Goal: Task Accomplishment & Management: Manage account settings

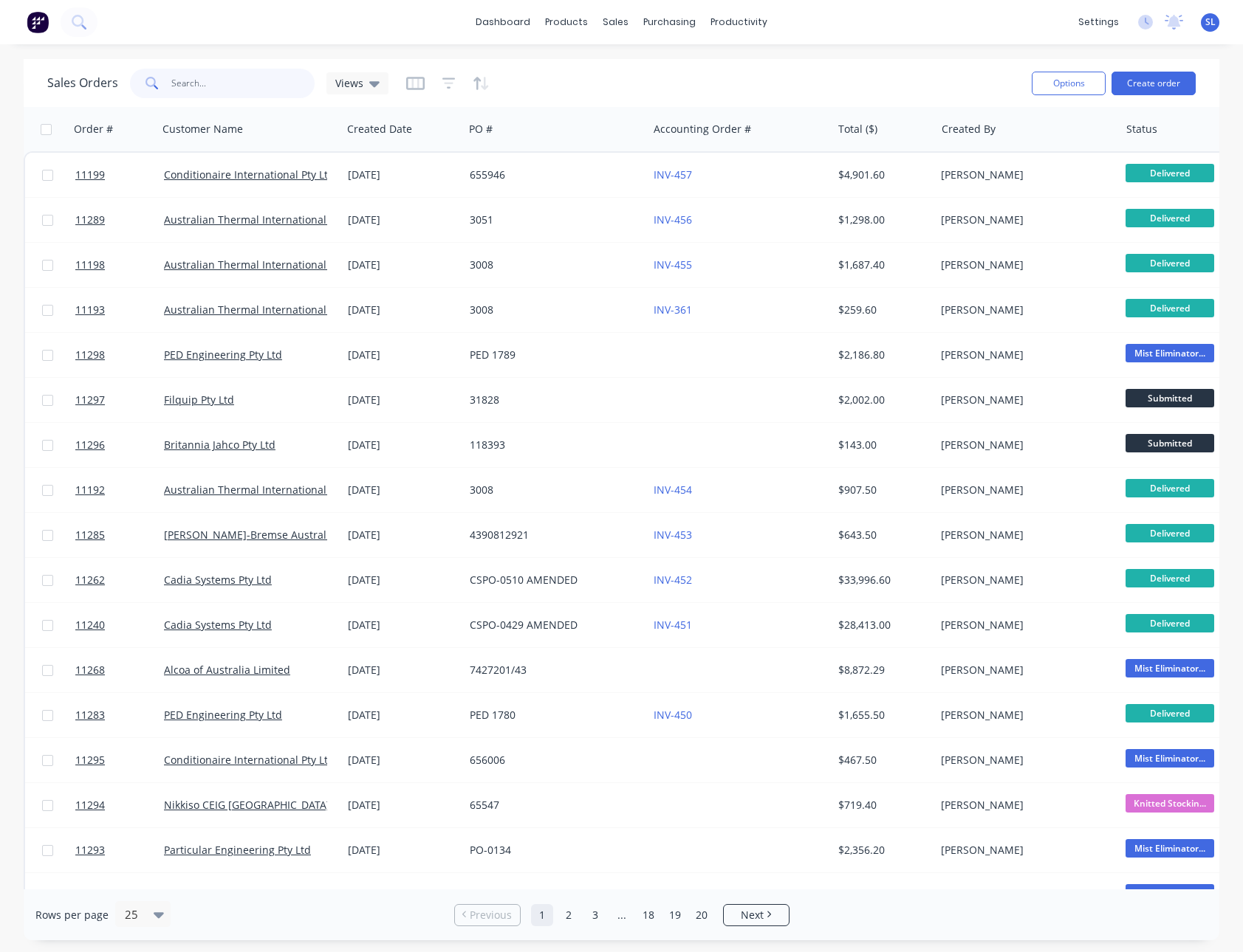
click at [239, 93] on input "text" at bounding box center [243, 83] width 144 height 30
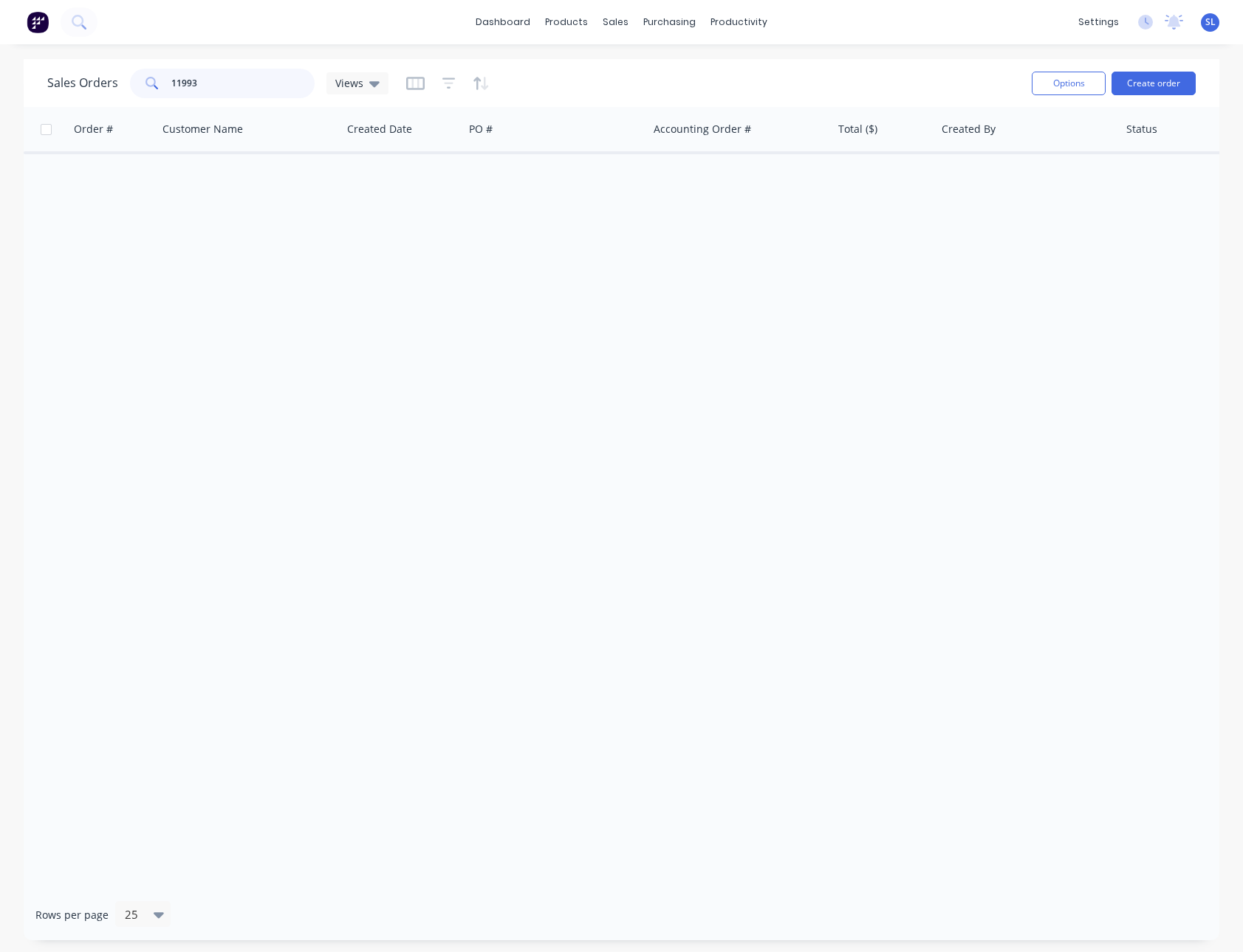
click at [270, 82] on input "11993" at bounding box center [243, 83] width 144 height 30
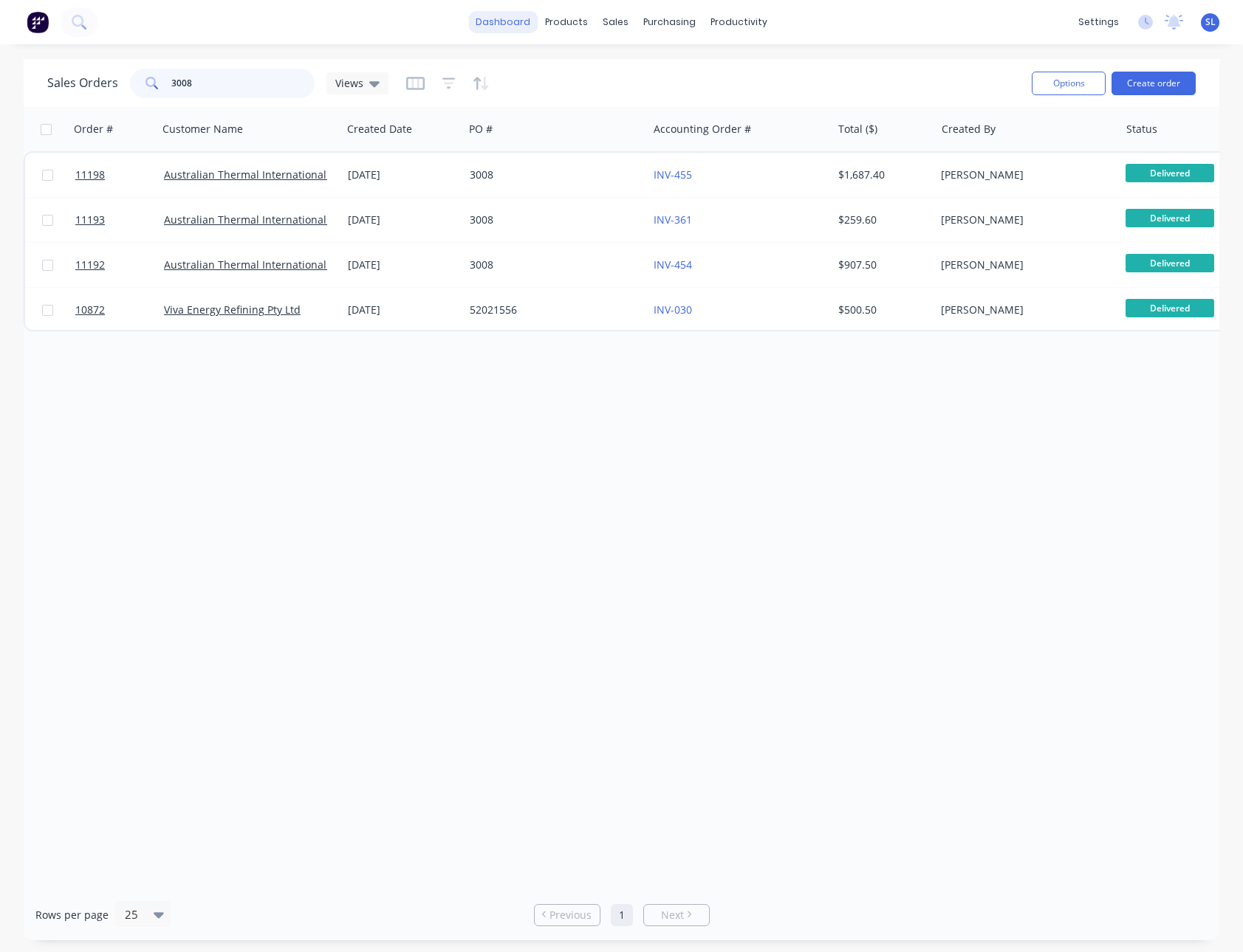
type input "3008"
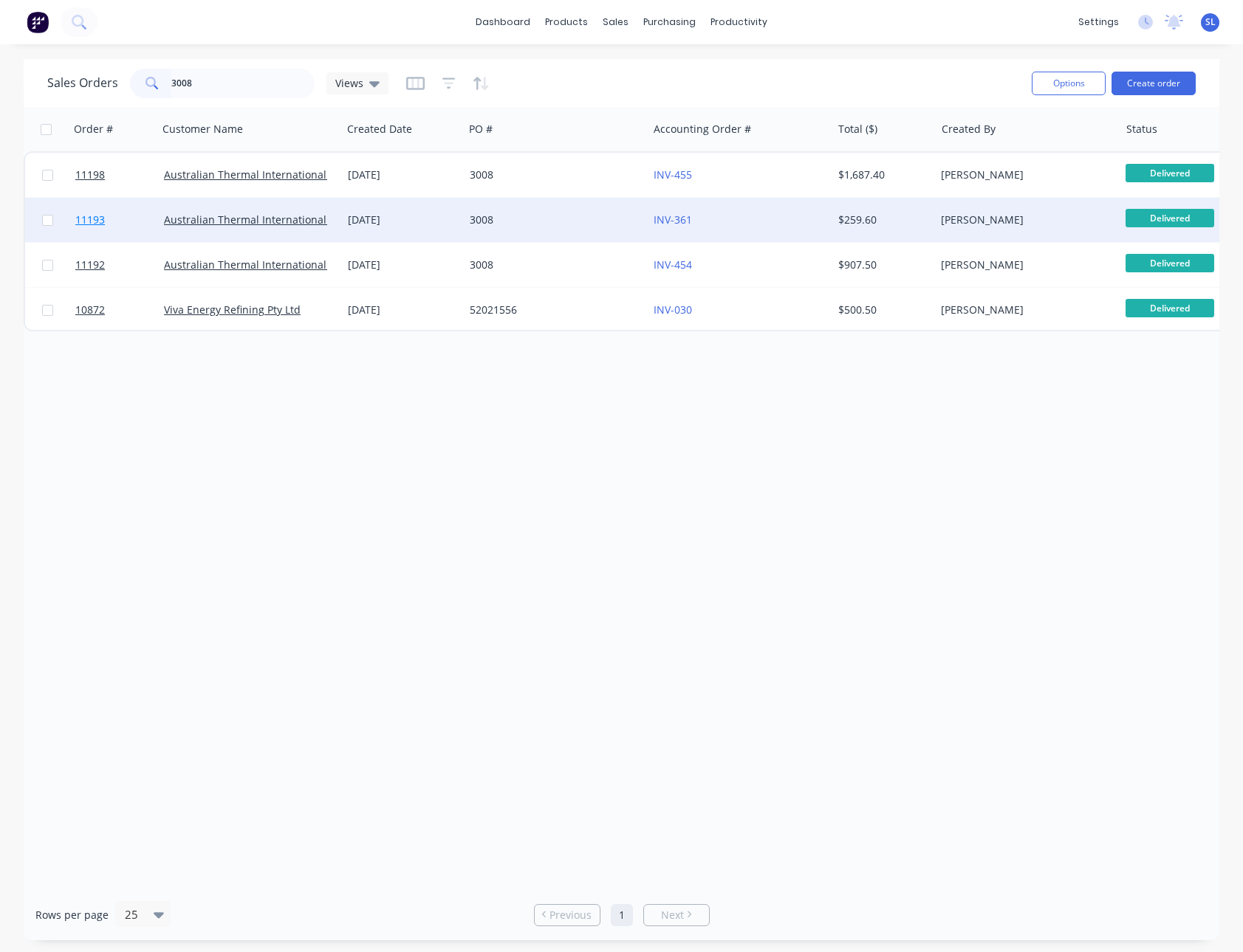
click at [96, 215] on span "11193" at bounding box center [90, 220] width 30 height 15
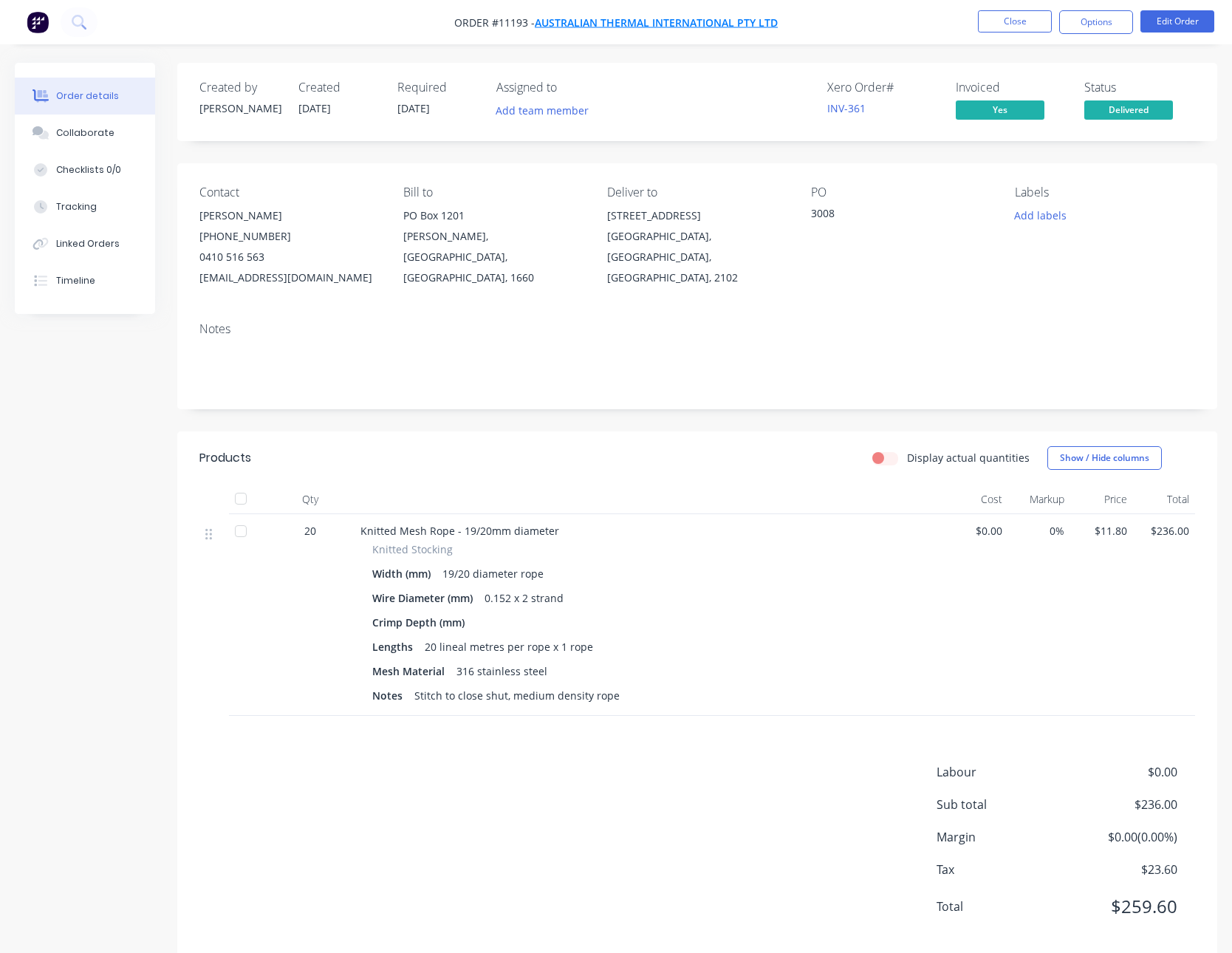
click at [707, 24] on span "Australian Thermal International Pty Ltd" at bounding box center [657, 23] width 243 height 14
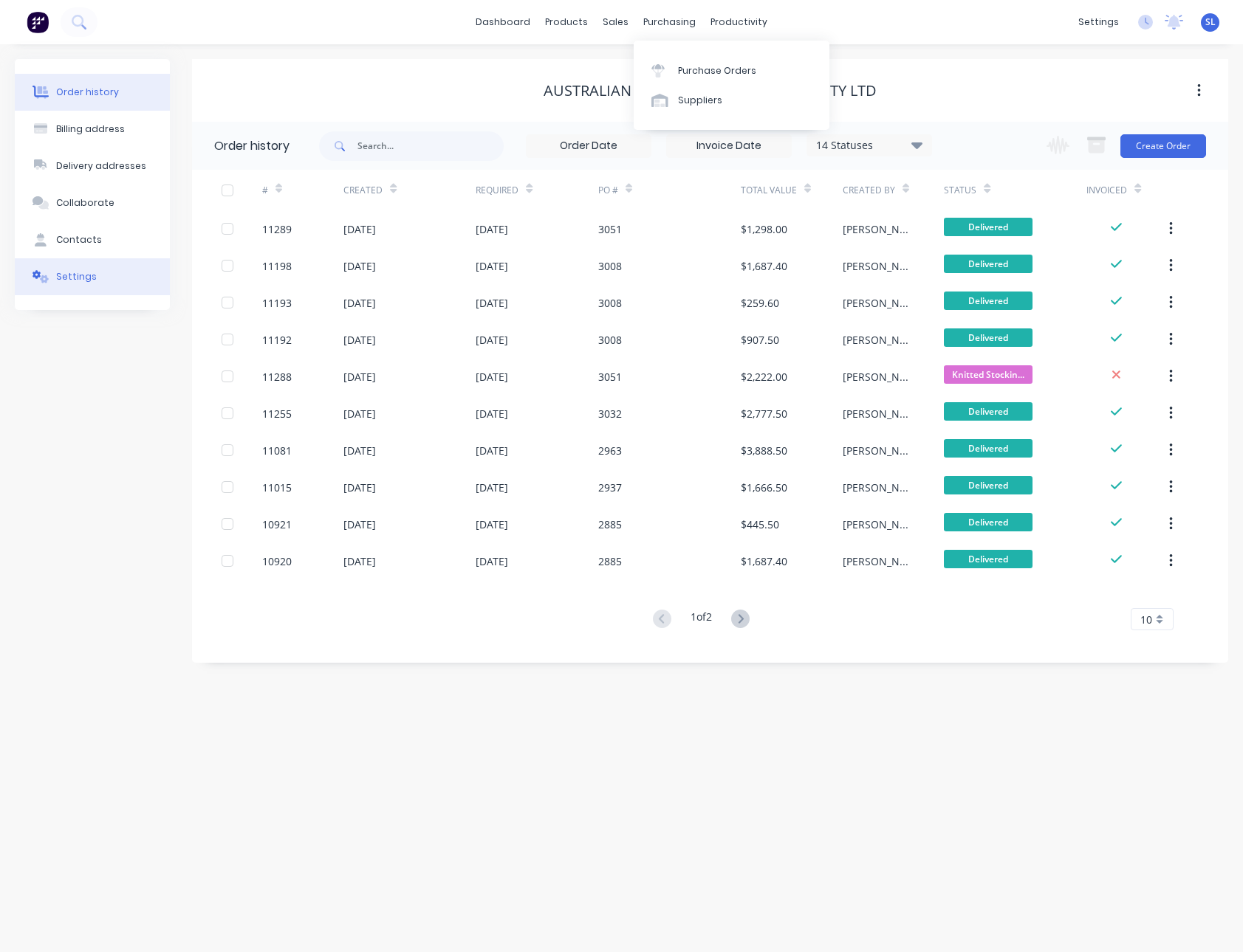
click at [49, 276] on div at bounding box center [40, 276] width 22 height 13
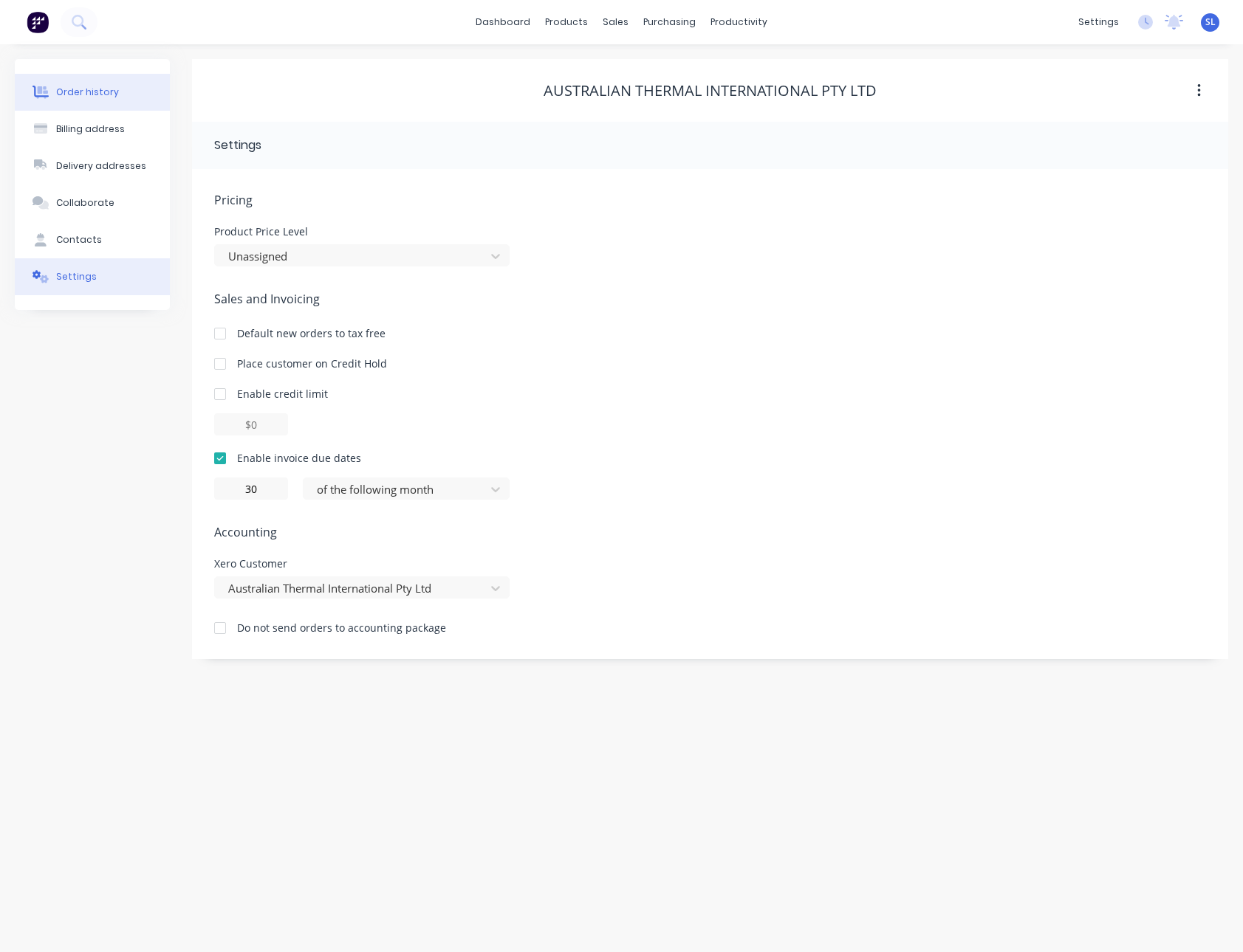
click at [98, 88] on div "Order history" at bounding box center [88, 92] width 63 height 13
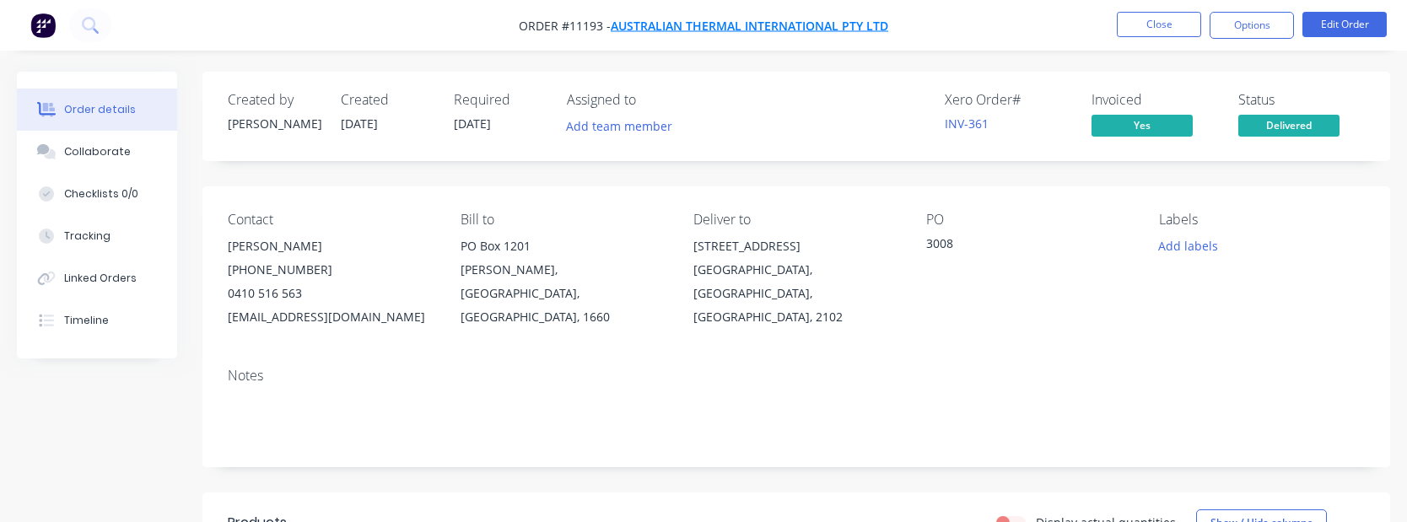
click at [849, 24] on span "Australian Thermal International Pty Ltd" at bounding box center [750, 26] width 278 height 16
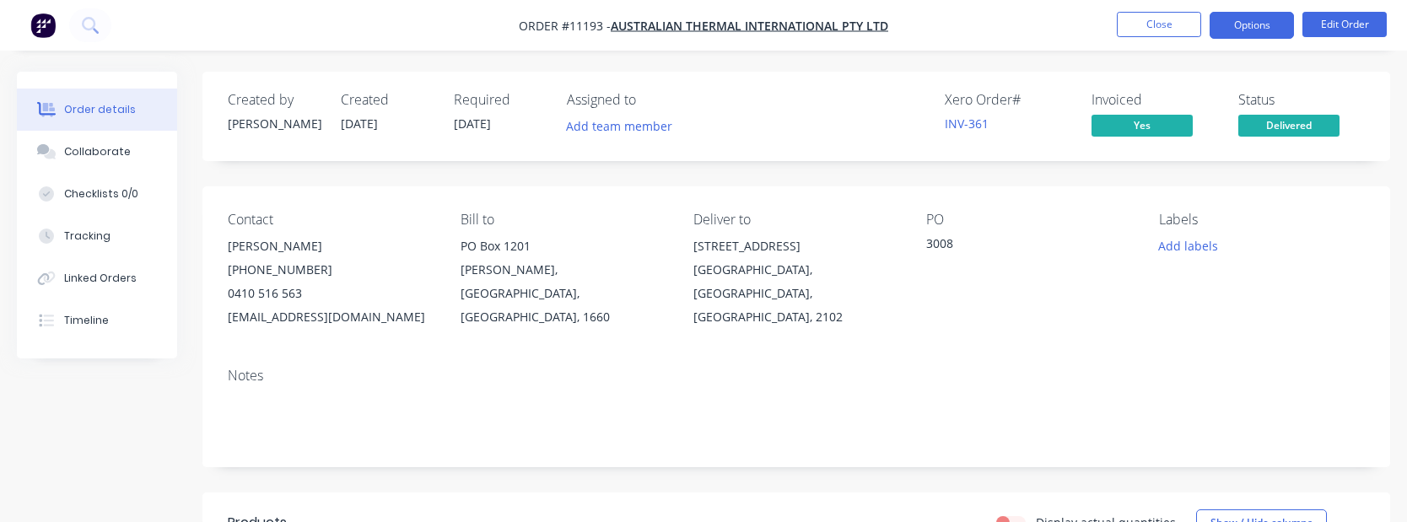
click at [1251, 27] on button "Options" at bounding box center [1252, 25] width 84 height 27
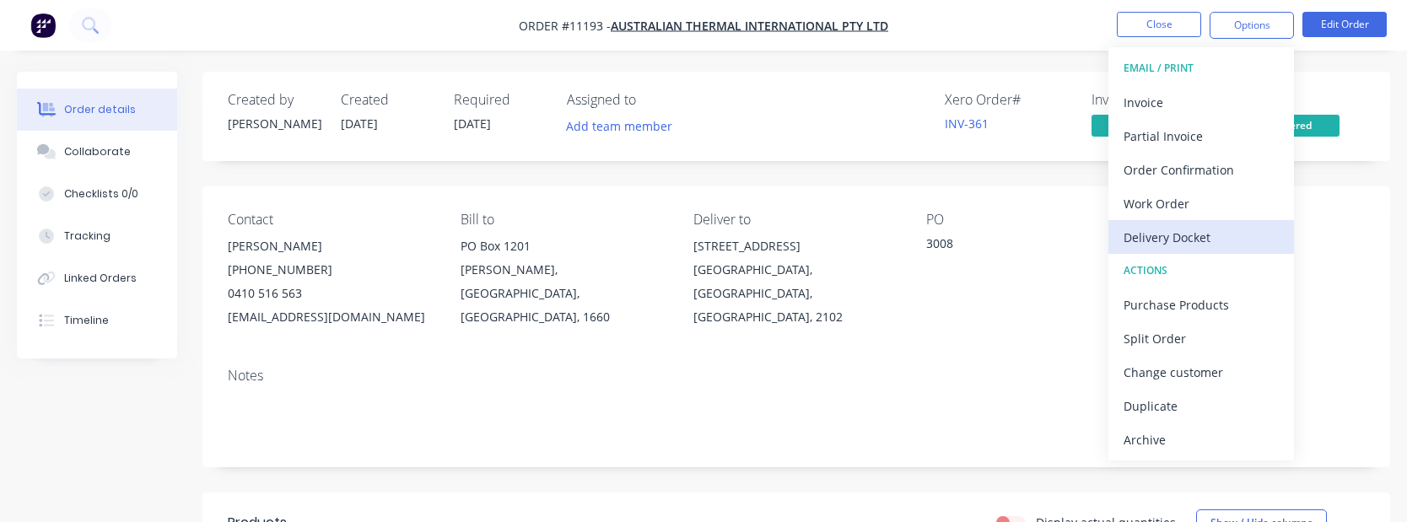
click at [1188, 225] on div "Delivery Docket" at bounding box center [1201, 237] width 155 height 24
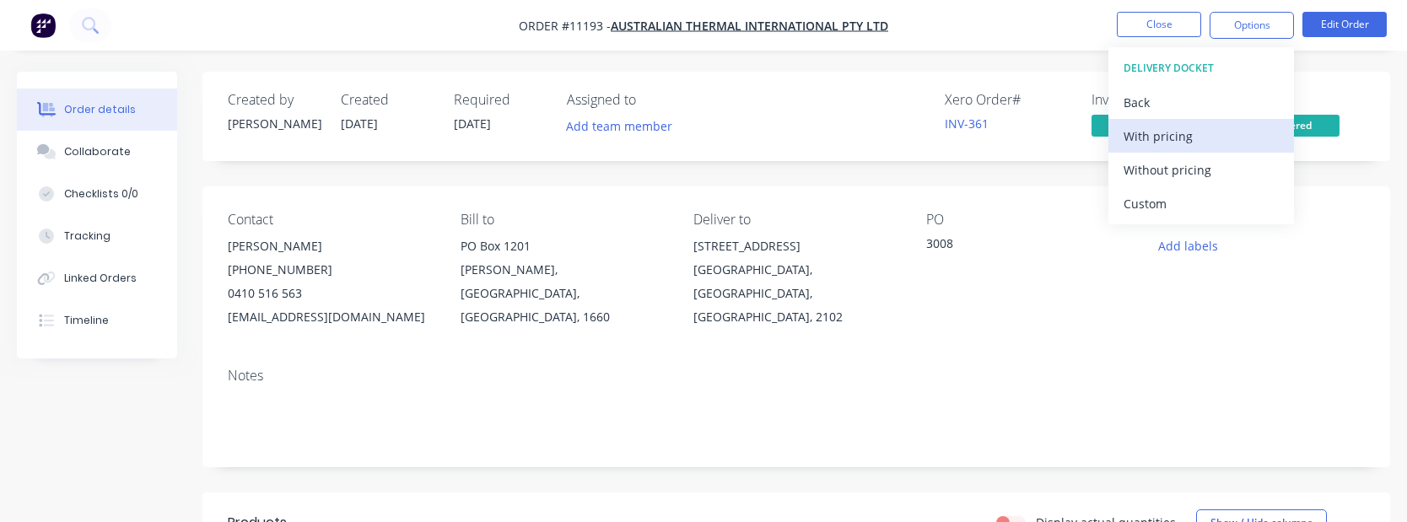
click at [1171, 140] on div "With pricing" at bounding box center [1201, 136] width 155 height 24
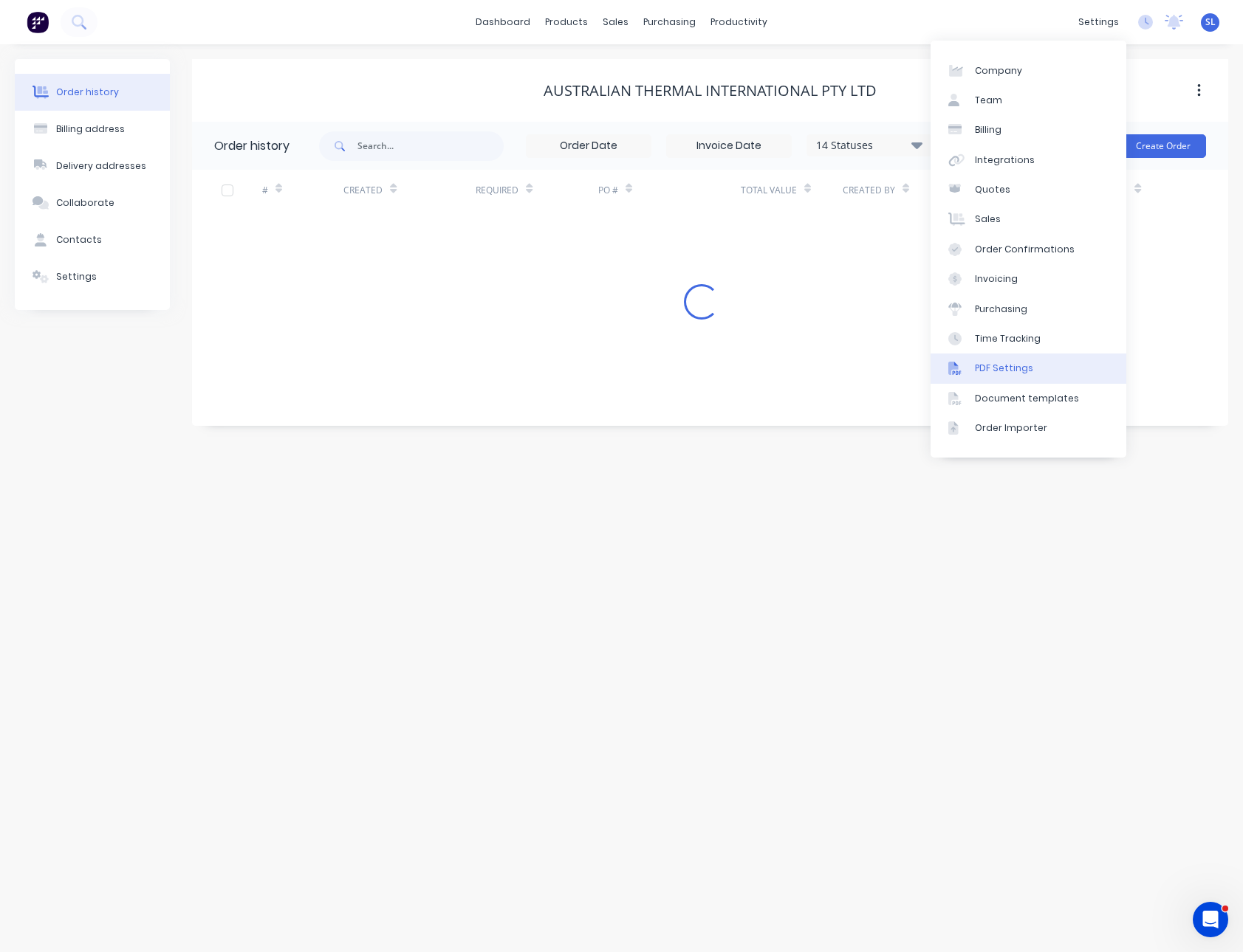
click at [1017, 378] on link "PDF Settings" at bounding box center [1029, 368] width 196 height 30
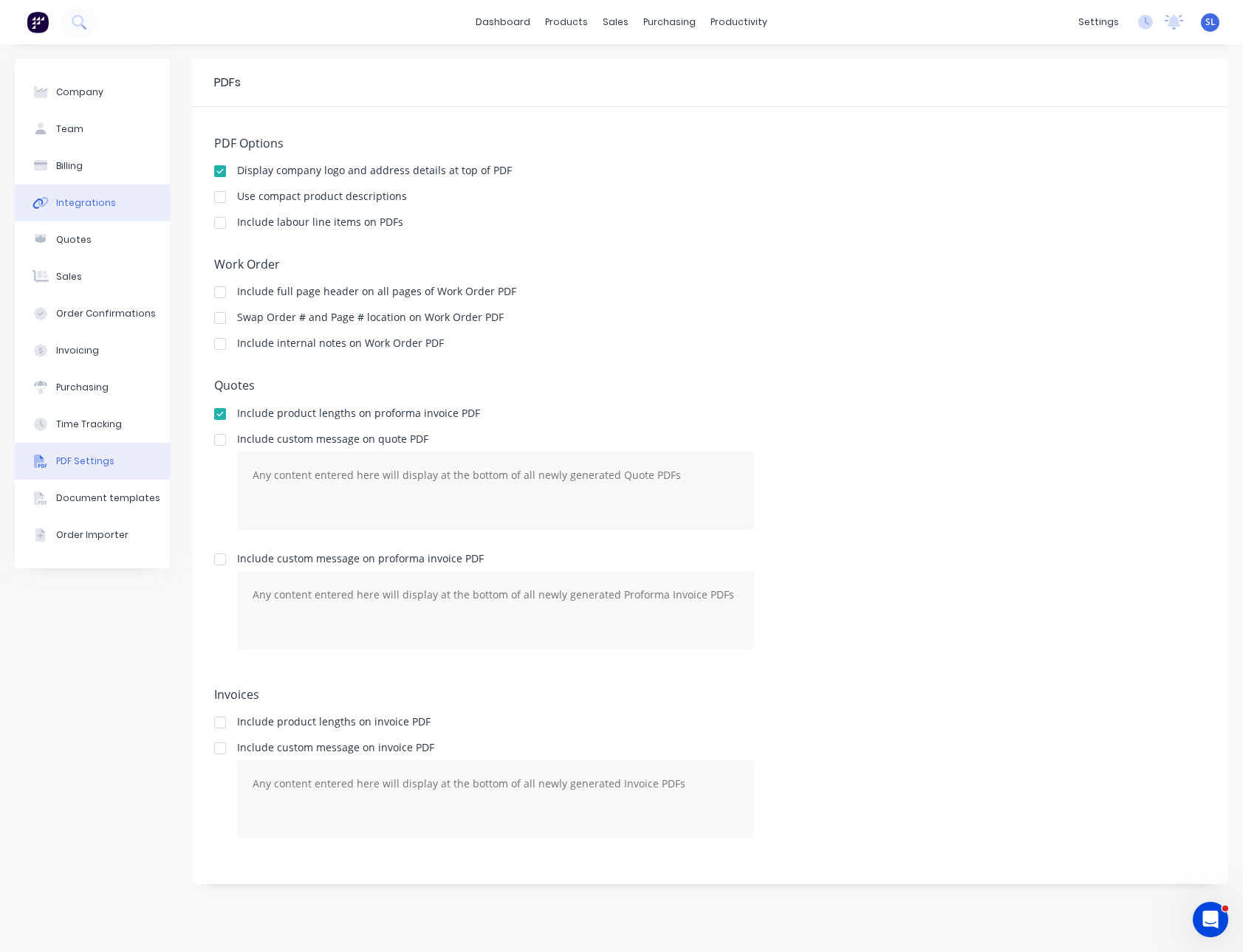
click at [100, 206] on div "Integrations" at bounding box center [86, 202] width 60 height 13
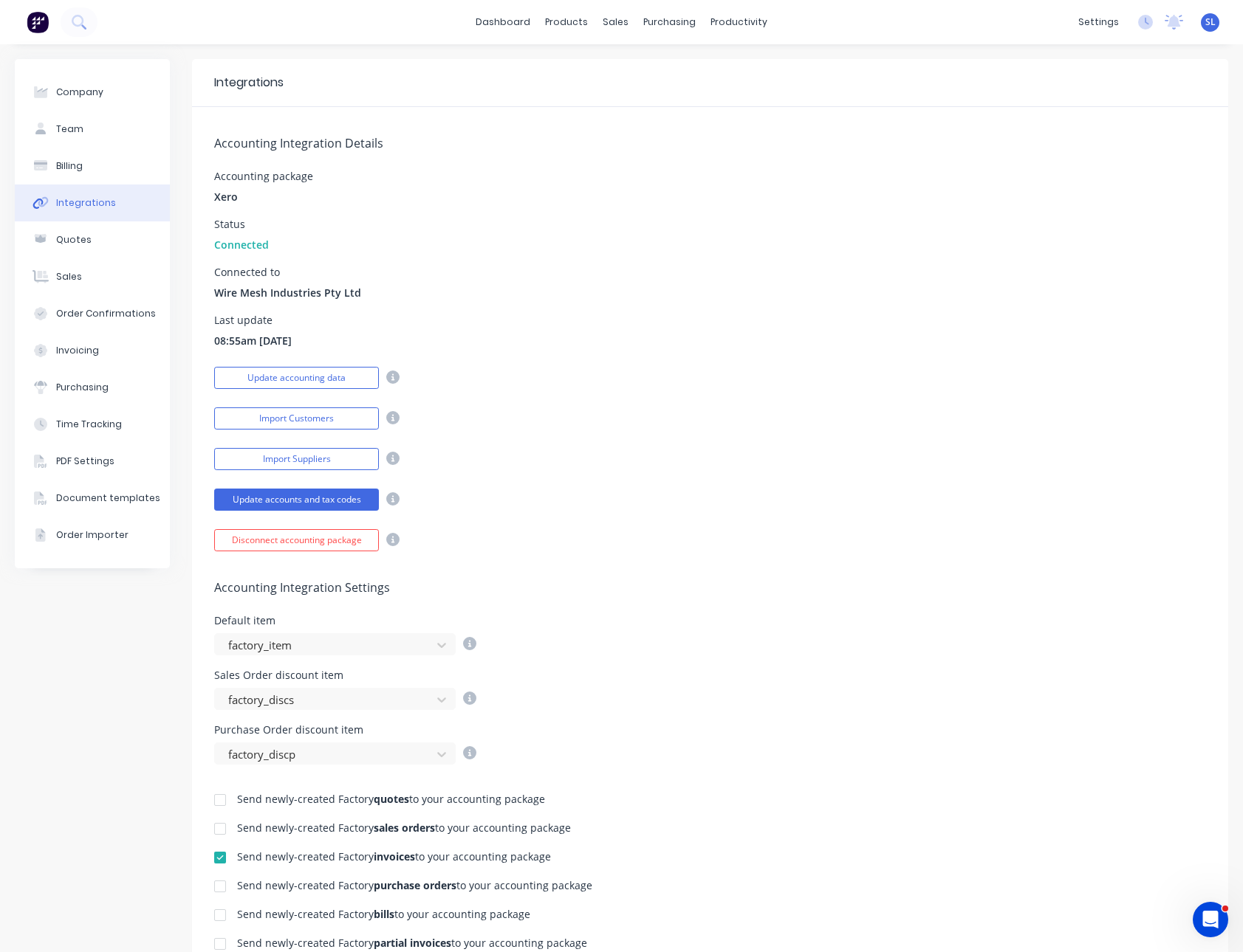
scroll to position [296, 0]
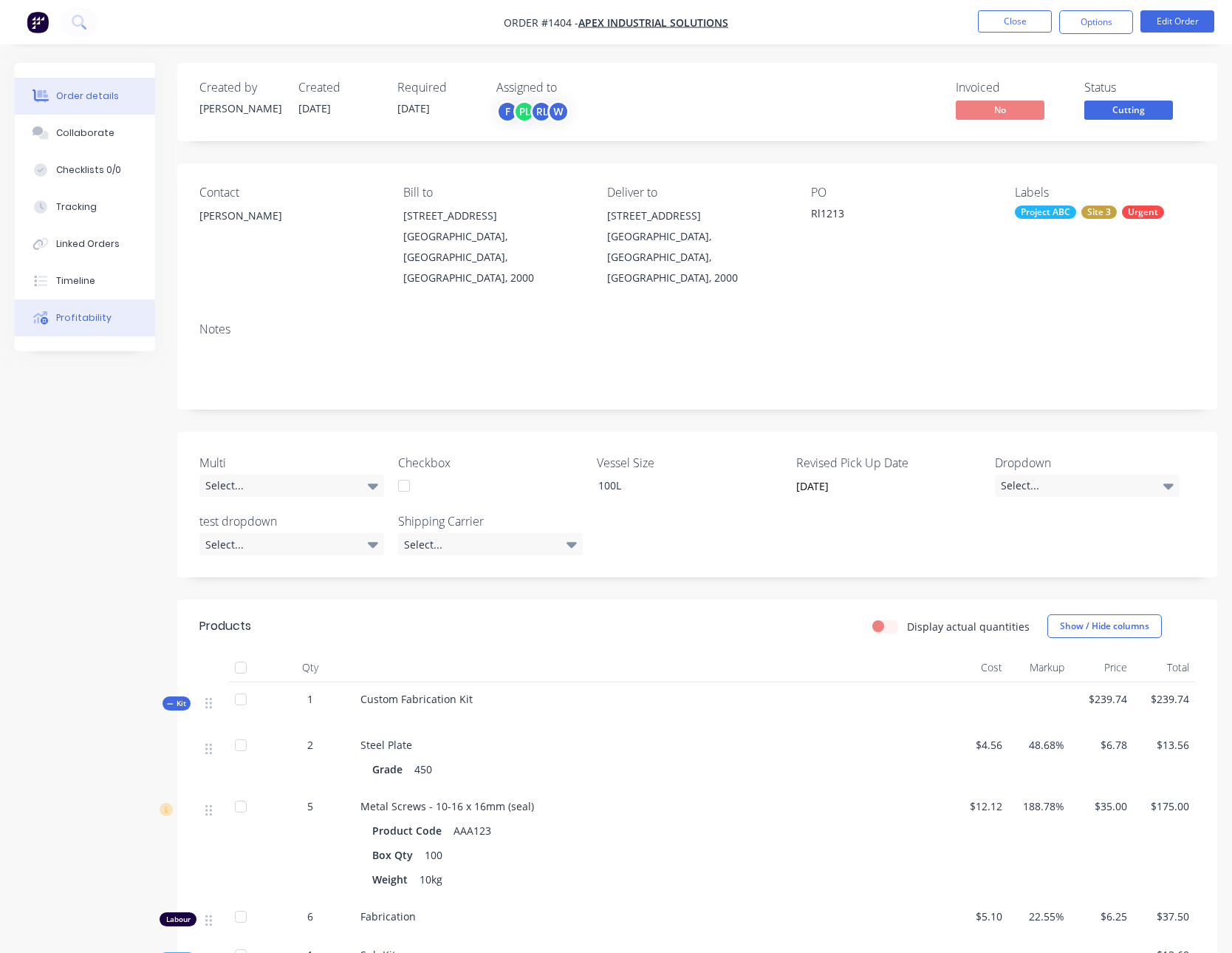
click at [111, 315] on button "Profitability" at bounding box center [85, 318] width 140 height 37
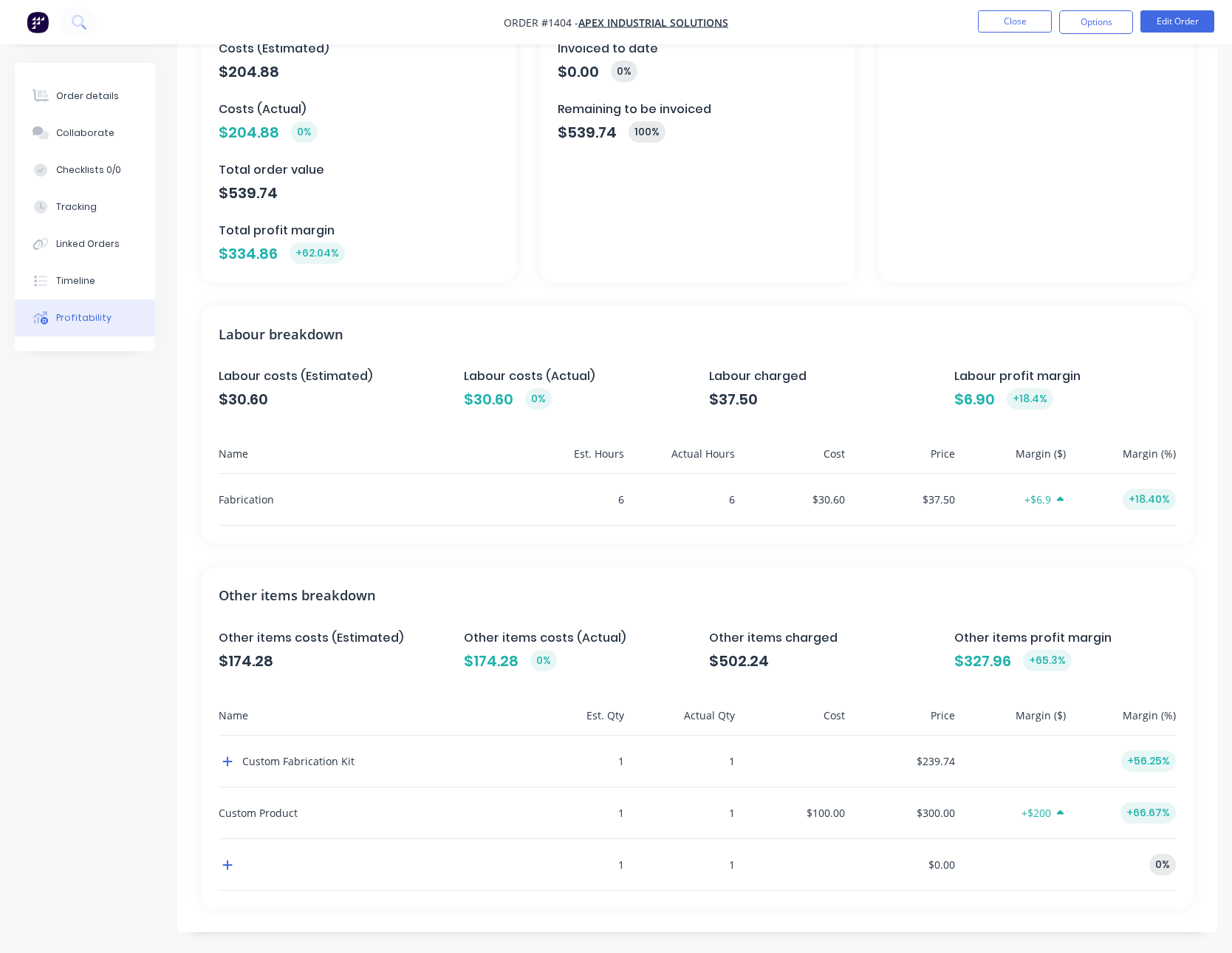
scroll to position [159, 0]
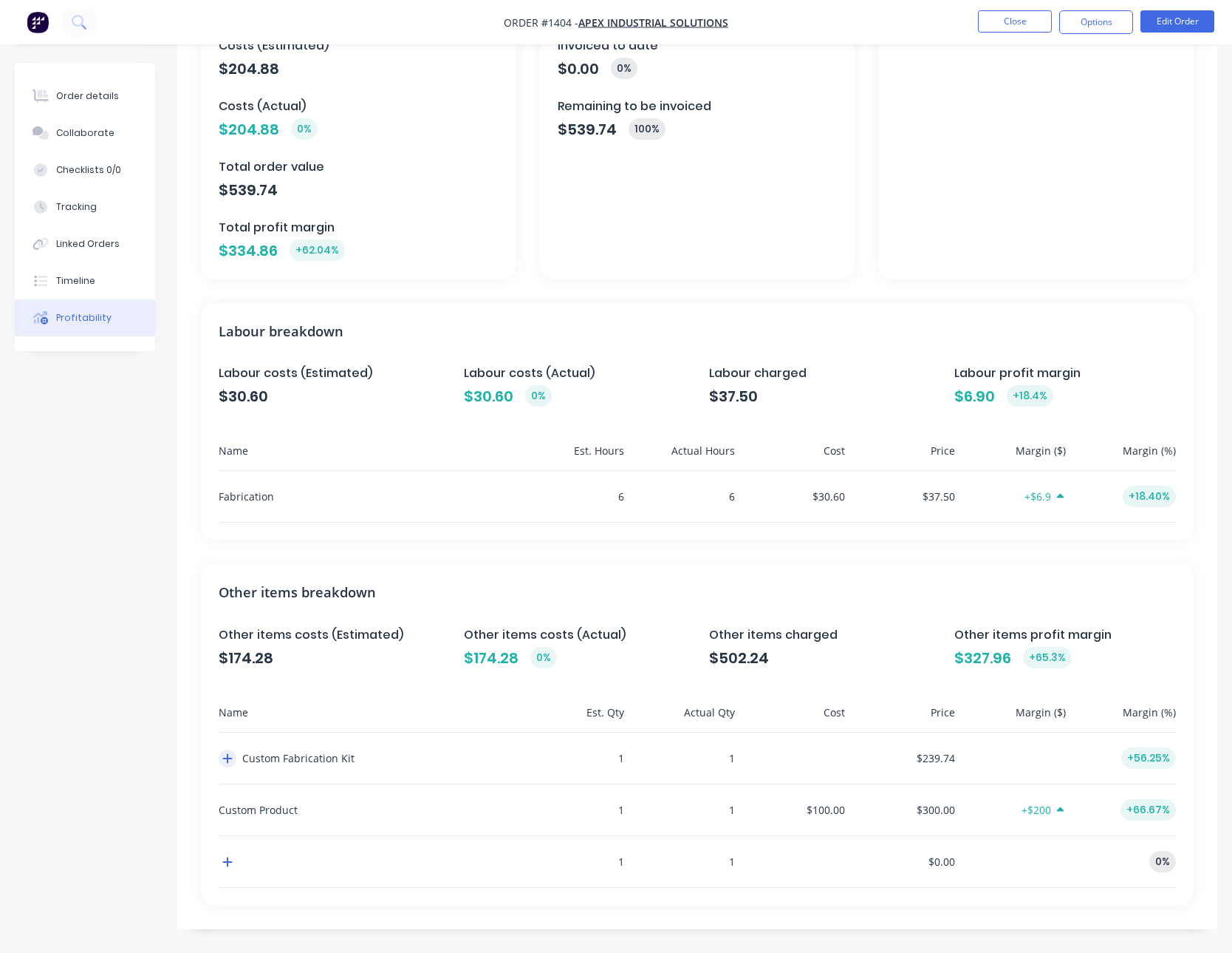
click at [223, 758] on icon "button" at bounding box center [228, 758] width 10 height 10
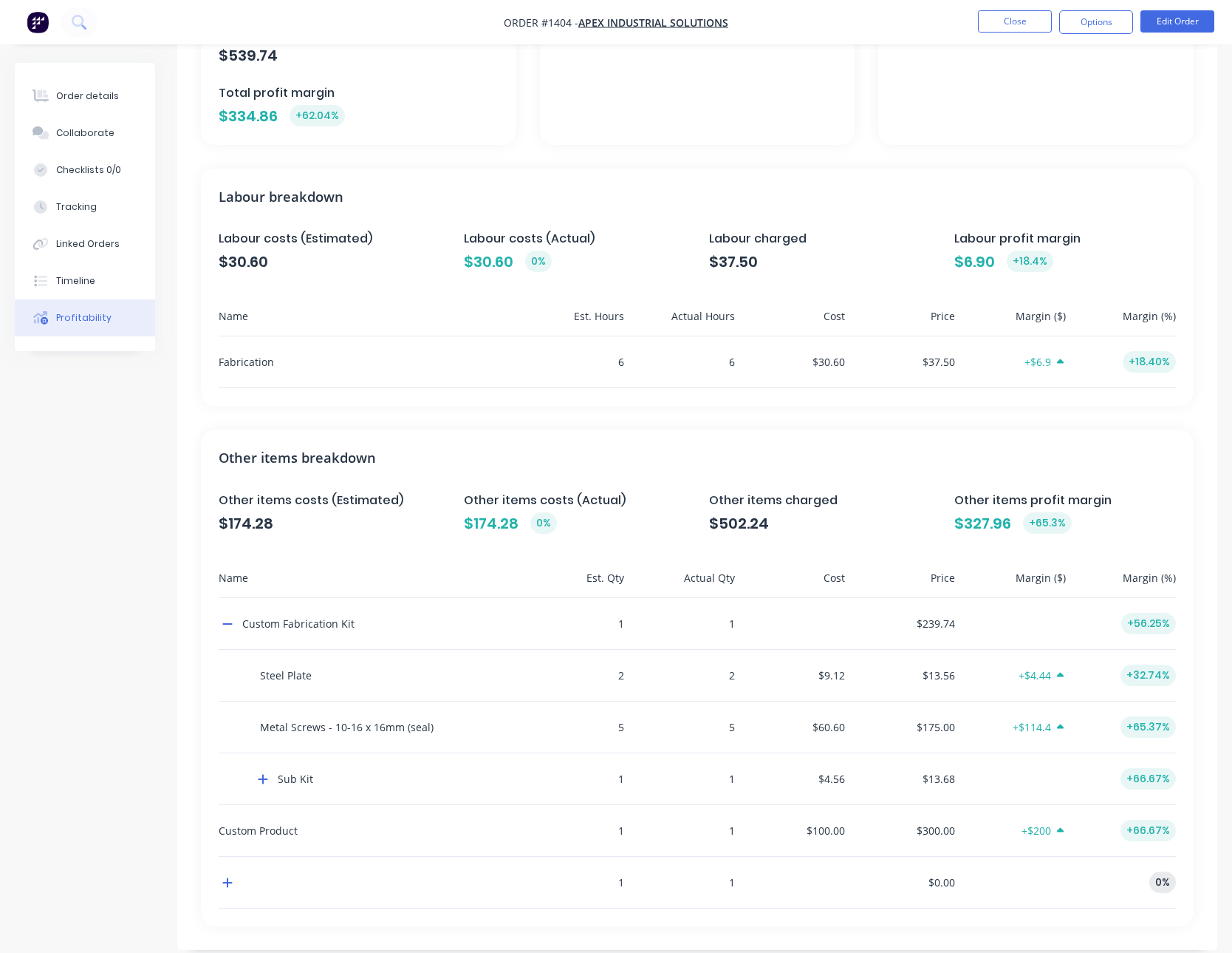
scroll to position [314, 0]
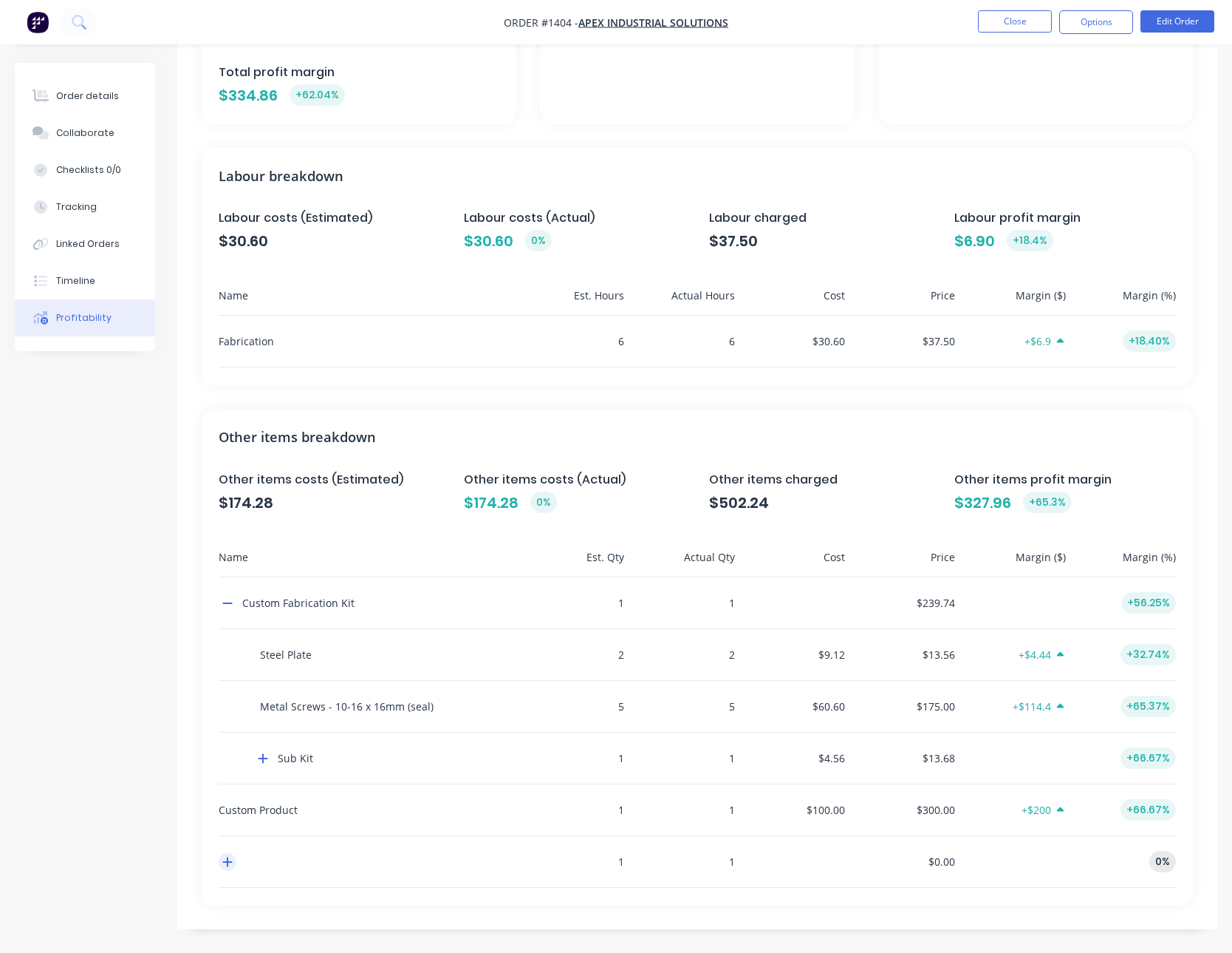
click at [226, 863] on icon "button" at bounding box center [228, 861] width 11 height 11
click at [104, 93] on div "Order details" at bounding box center [88, 95] width 63 height 13
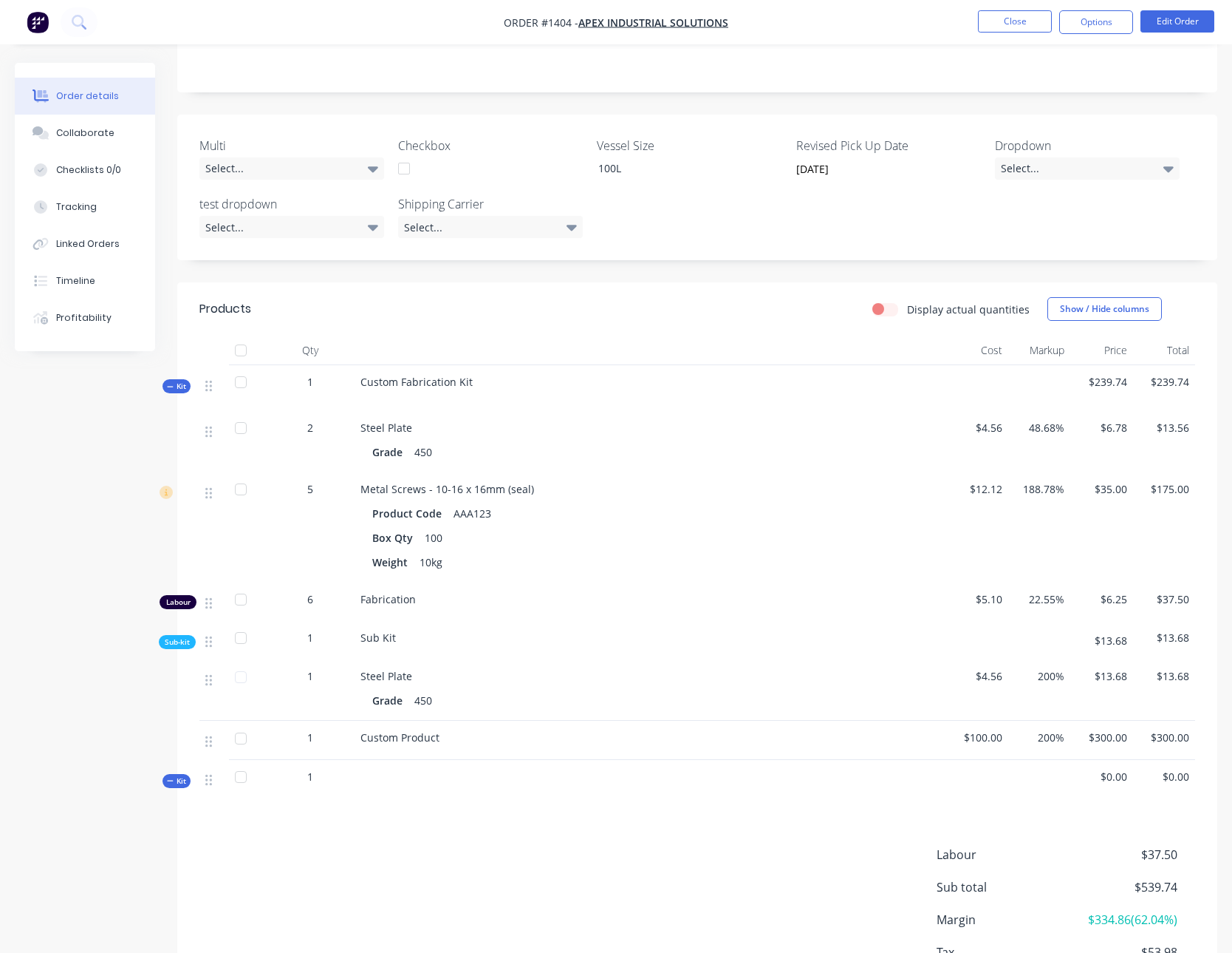
scroll to position [318, 0]
click at [342, 768] on div "1" at bounding box center [310, 776] width 77 height 16
click at [186, 774] on span "Kit" at bounding box center [177, 780] width 19 height 11
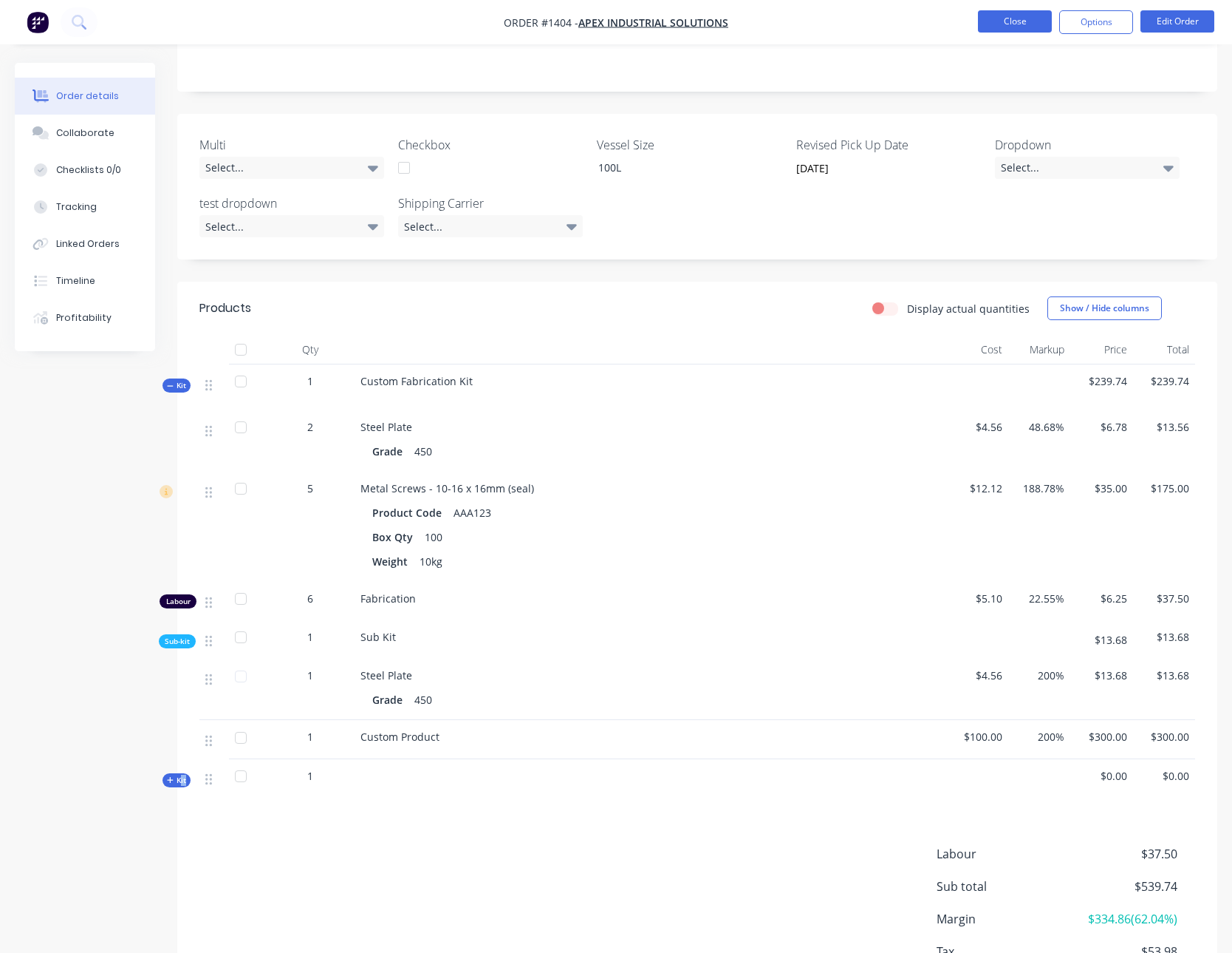
click at [1022, 18] on button "Close" at bounding box center [1015, 21] width 74 height 22
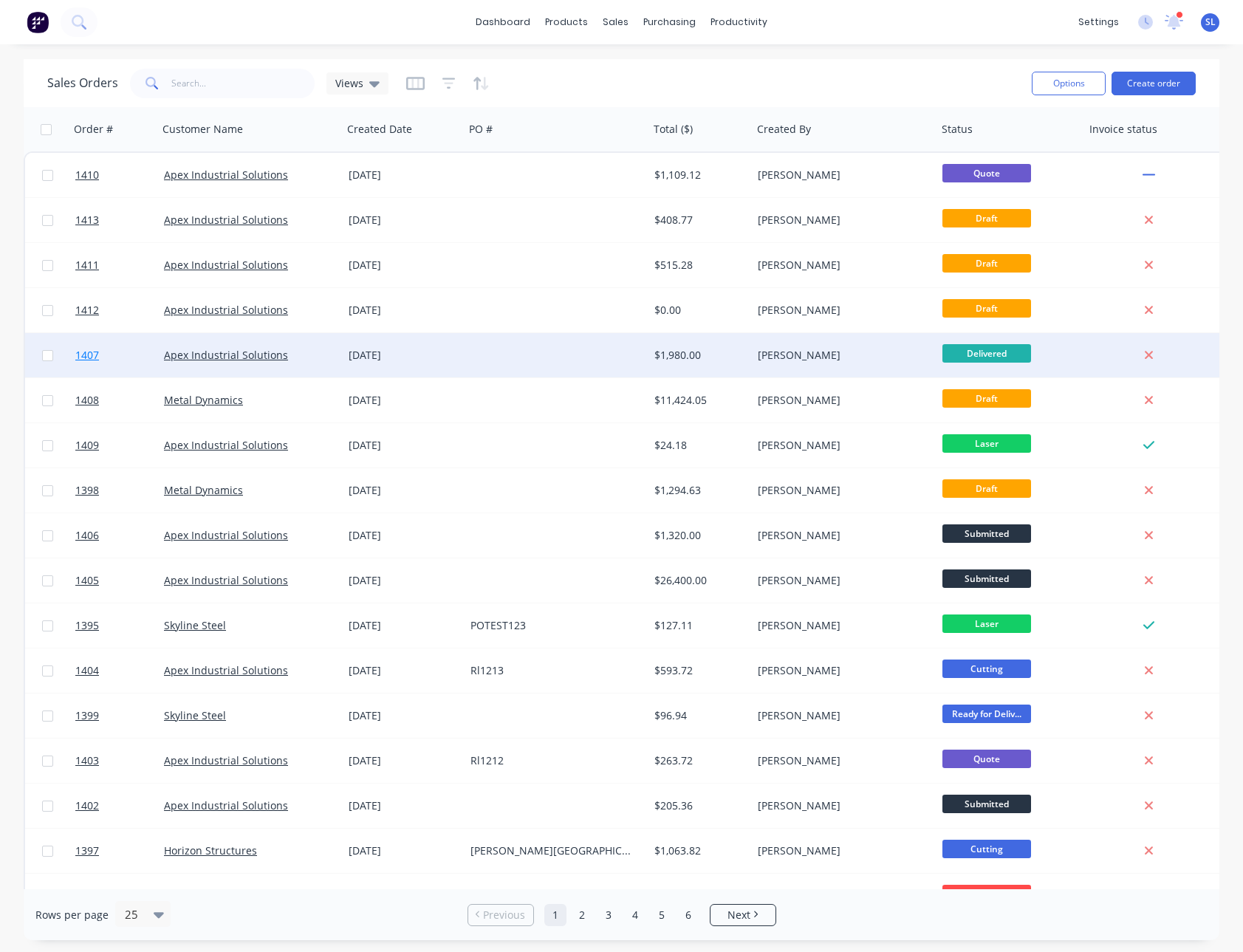
click at [91, 360] on span "1407" at bounding box center [87, 354] width 24 height 15
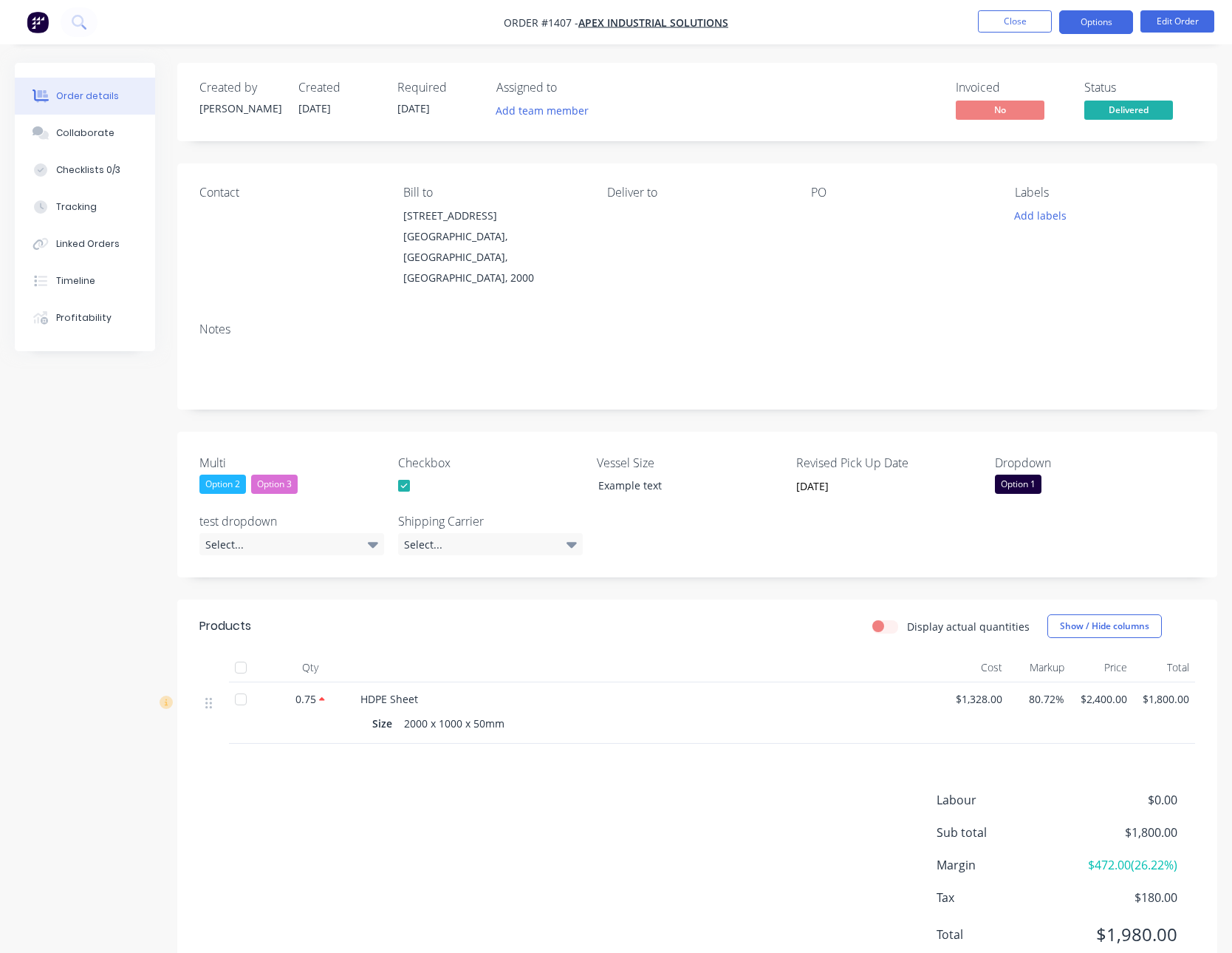
click at [1081, 17] on button "Options" at bounding box center [1096, 22] width 74 height 24
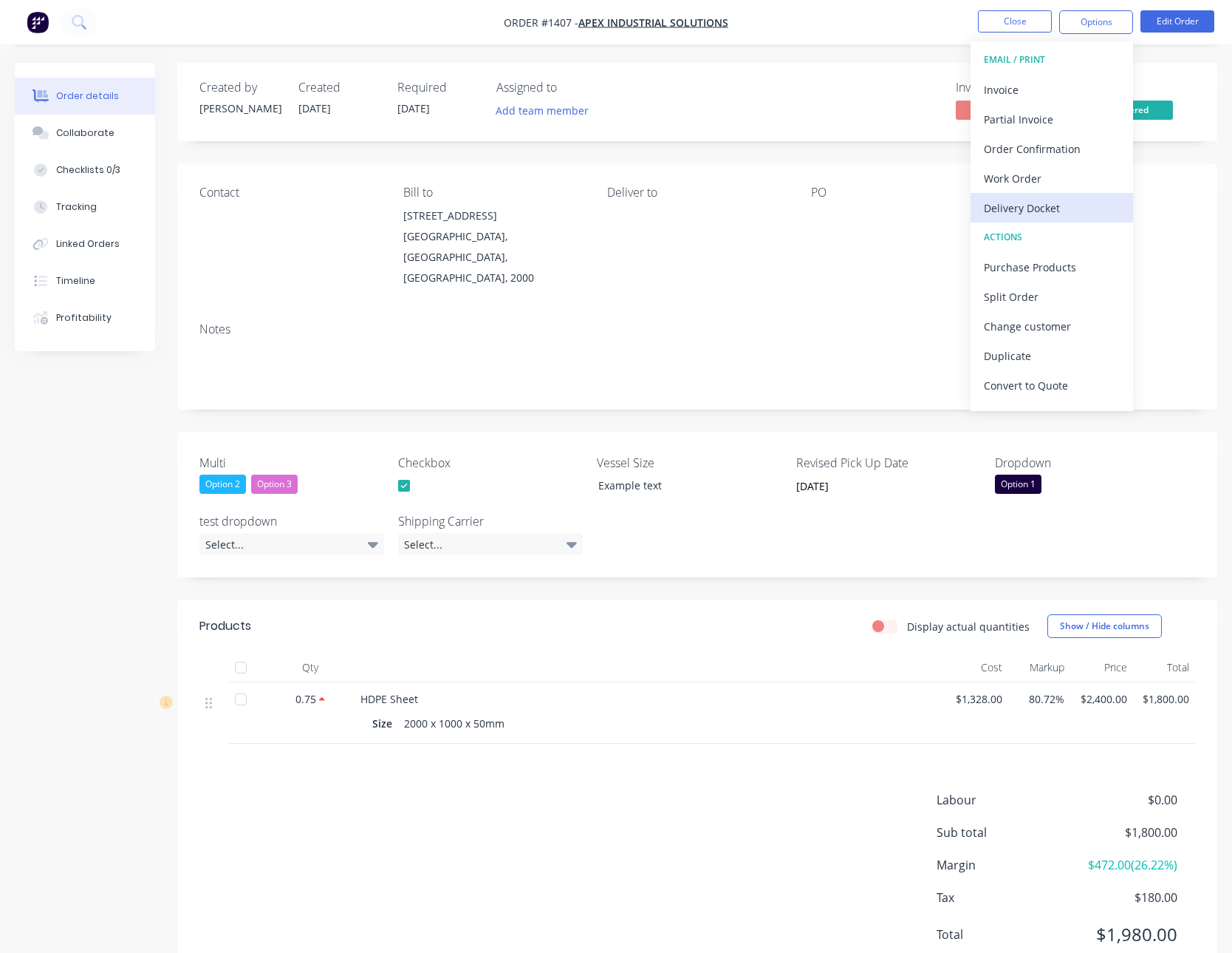
click at [1045, 215] on div "Delivery Docket" at bounding box center [1052, 208] width 136 height 21
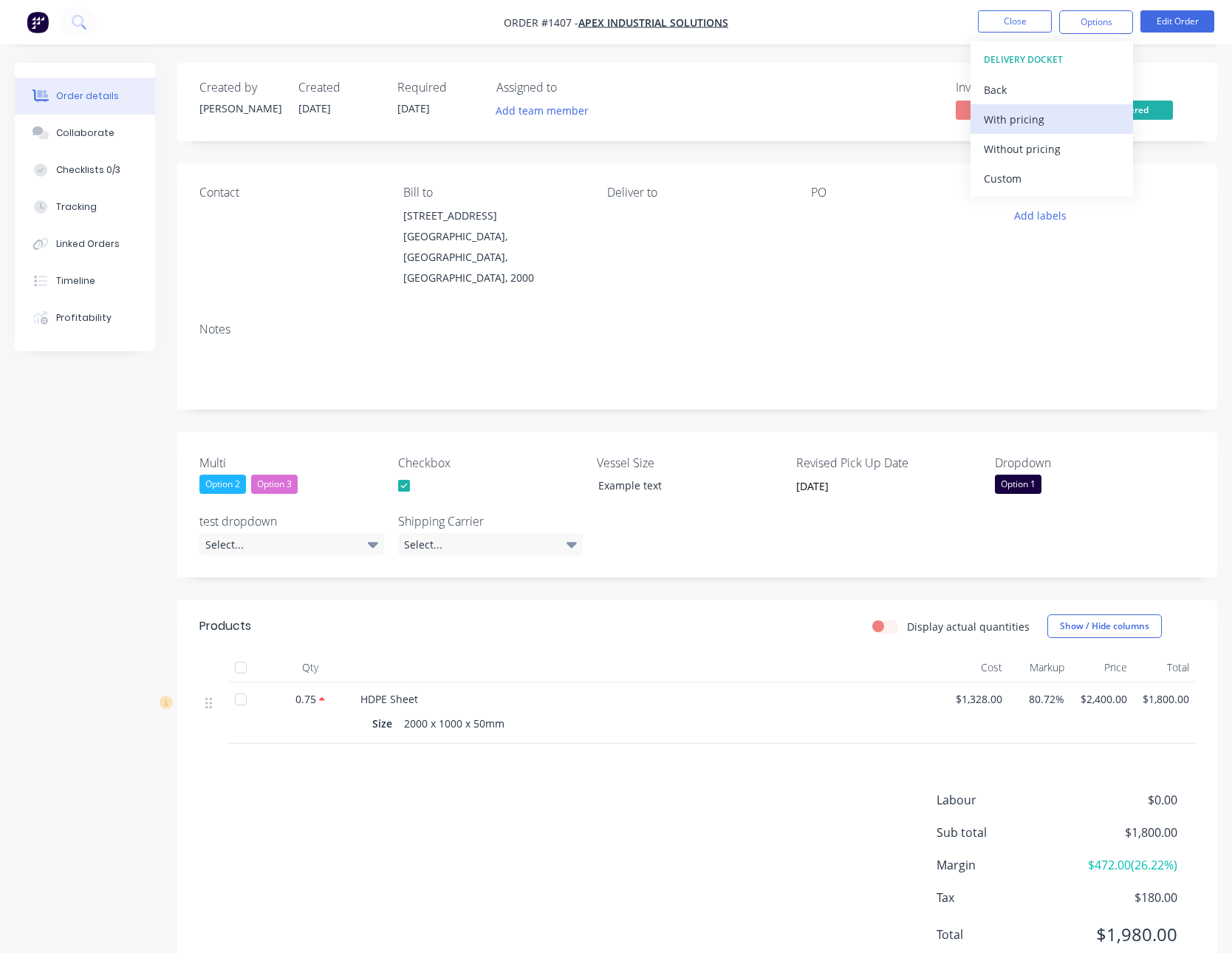
click at [1043, 124] on div "With pricing" at bounding box center [1052, 119] width 136 height 21
click at [902, 41] on nav "Order #1407 - Apex Industrial Solutions Close Options Edit Order" at bounding box center [616, 22] width 1232 height 45
click at [988, 19] on button "Close" at bounding box center [1015, 21] width 74 height 22
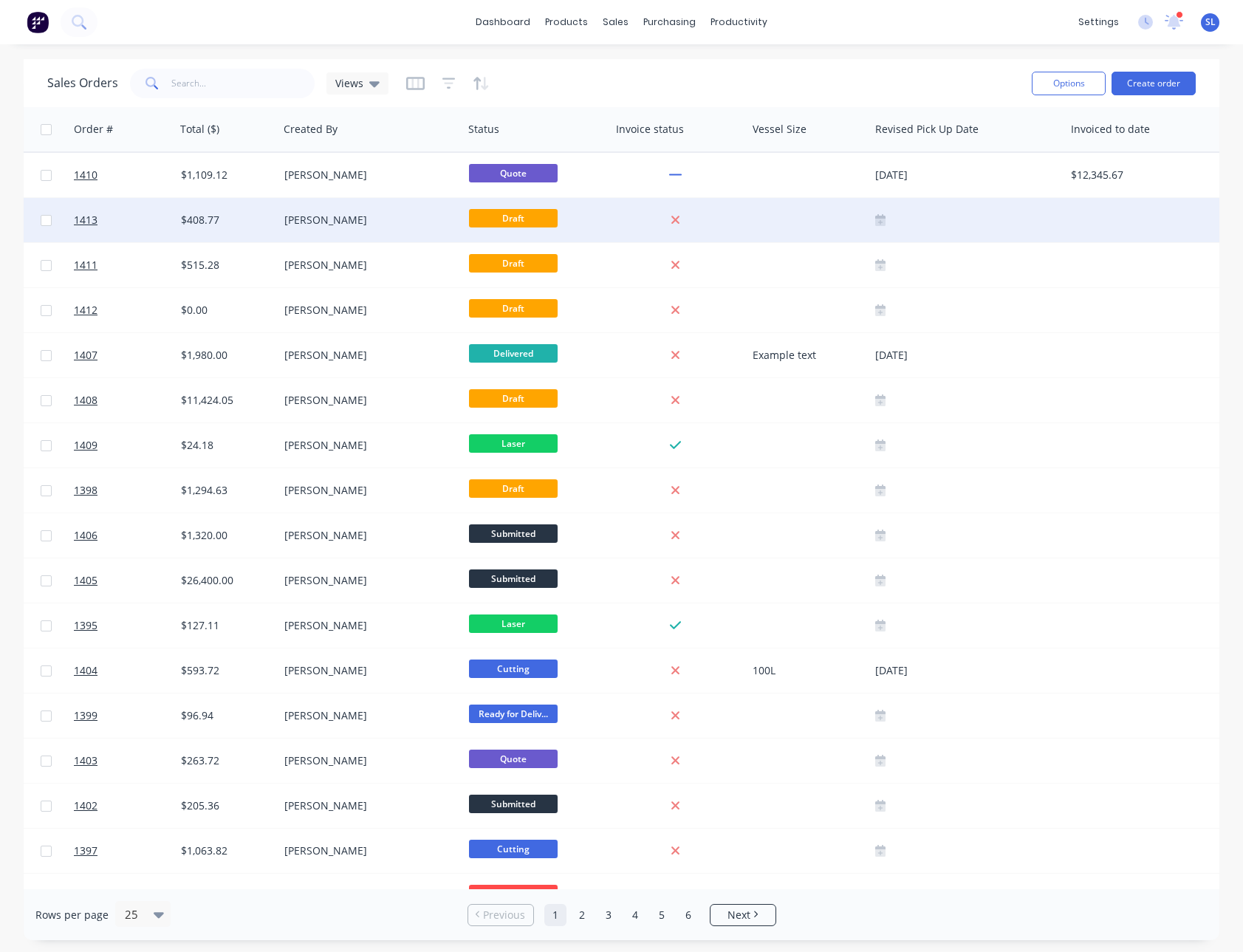
scroll to position [0, 1285]
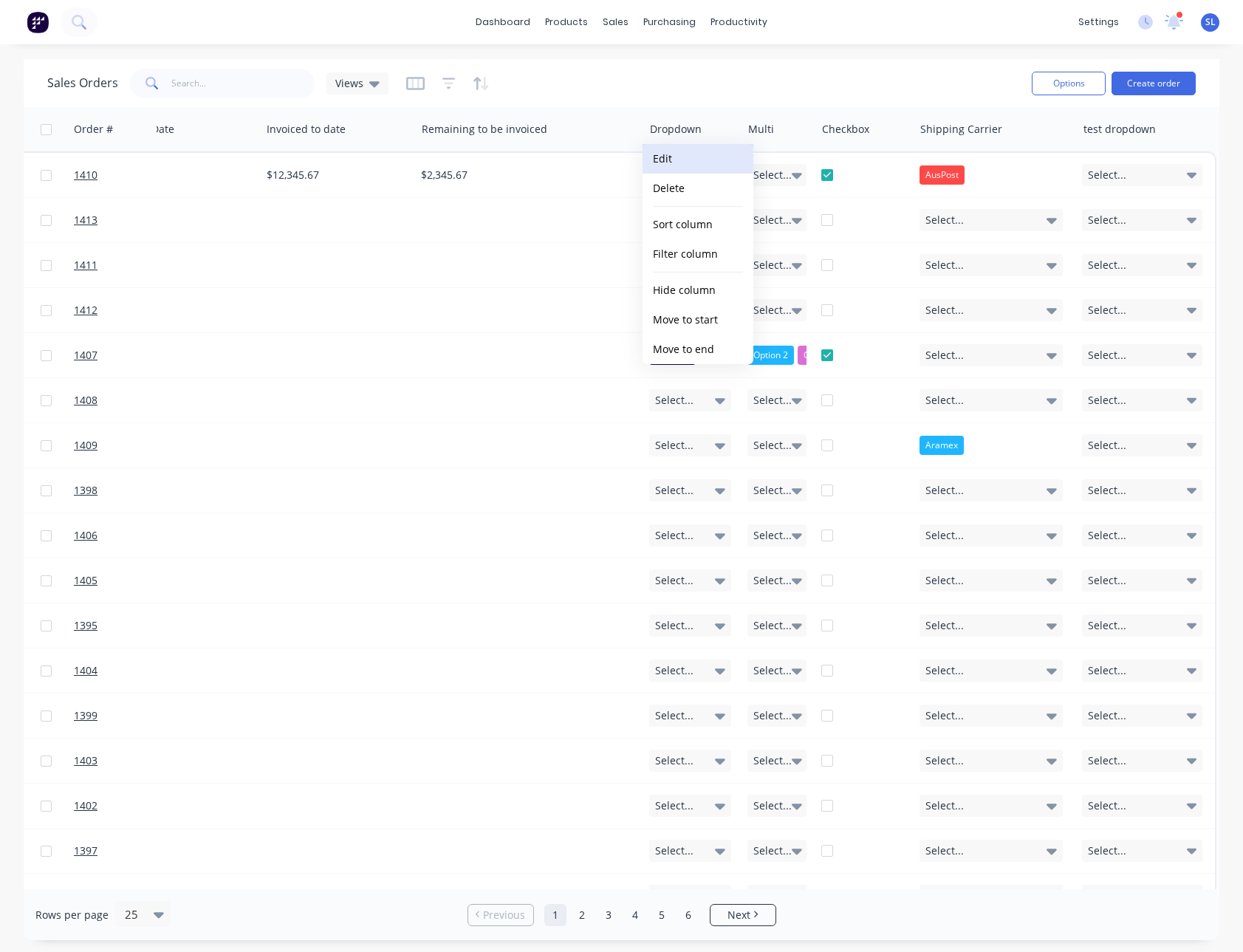
click at [675, 152] on button "Edit" at bounding box center [698, 159] width 111 height 30
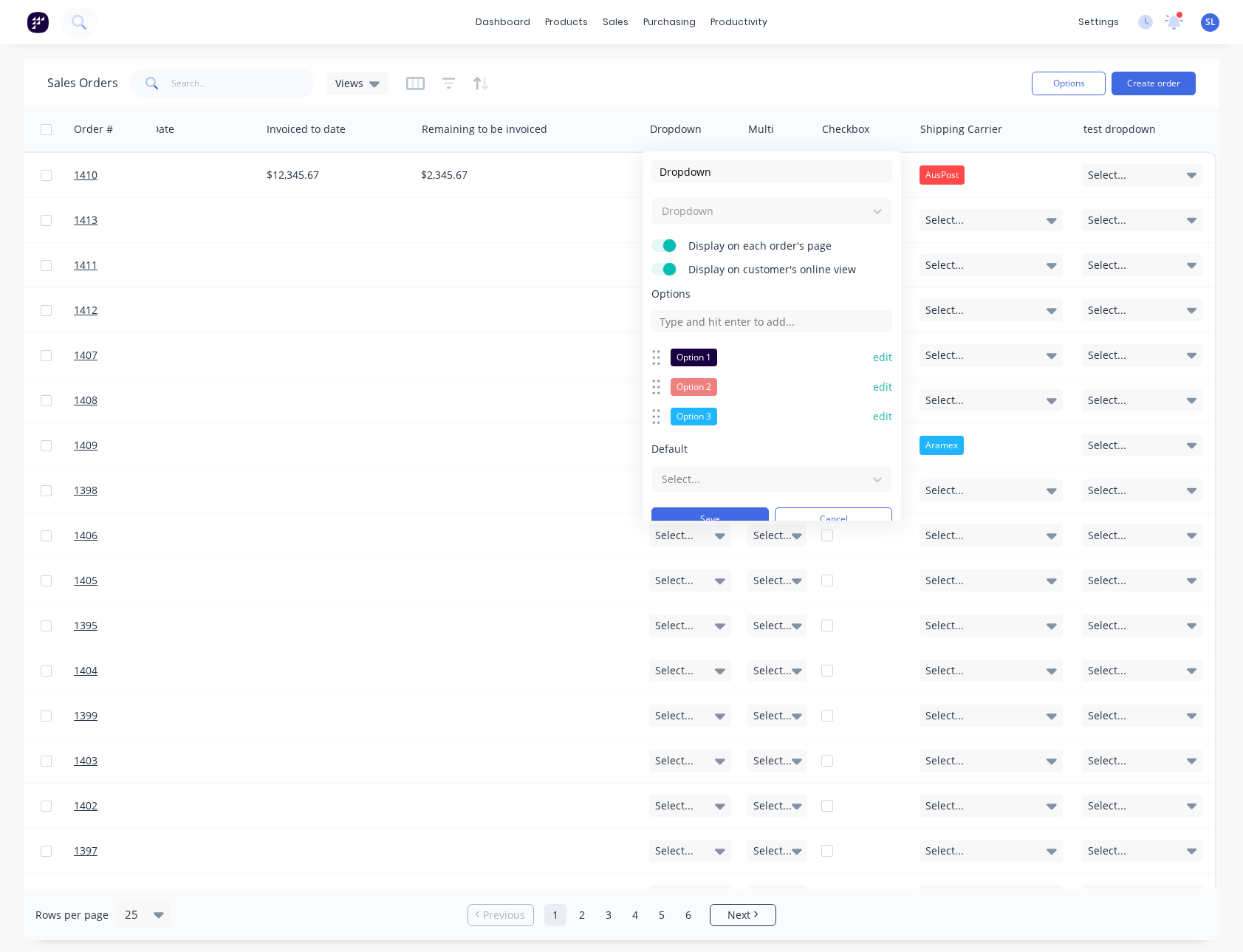
scroll to position [19, 0]
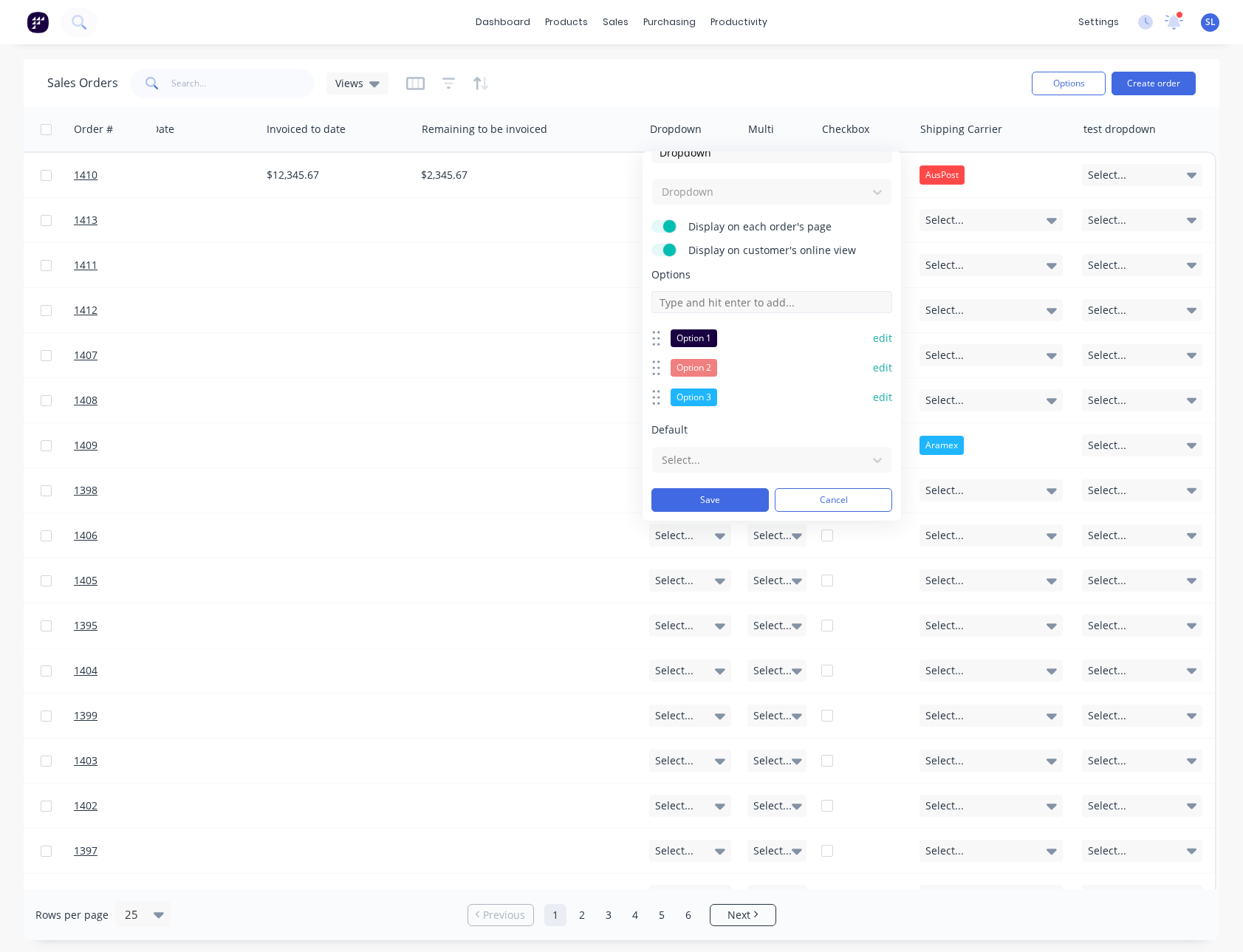
click at [748, 300] on input at bounding box center [771, 301] width 241 height 22
type input "Transparent"
click at [874, 428] on button "edit" at bounding box center [882, 426] width 19 height 15
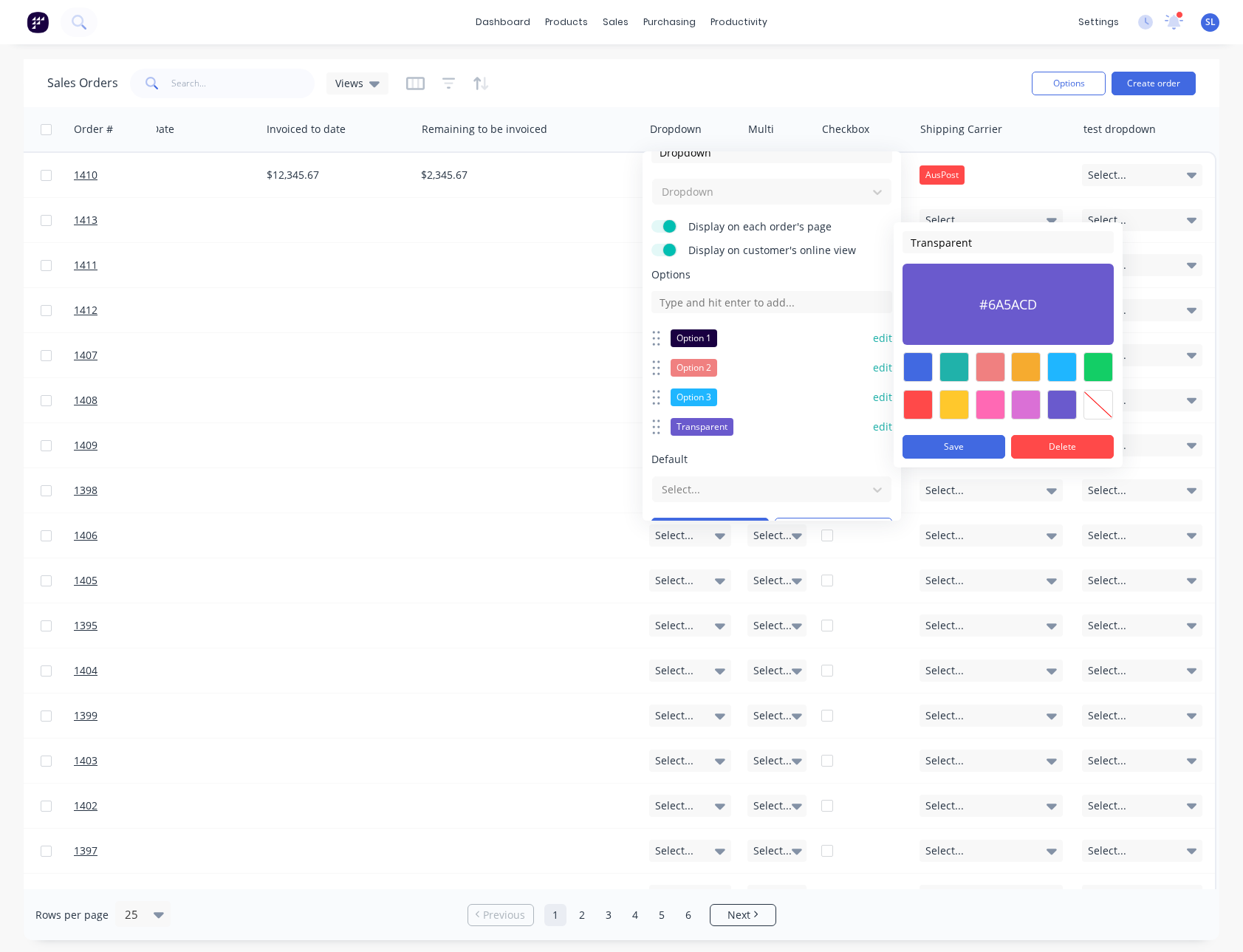
click at [1099, 409] on div at bounding box center [1099, 404] width 30 height 30
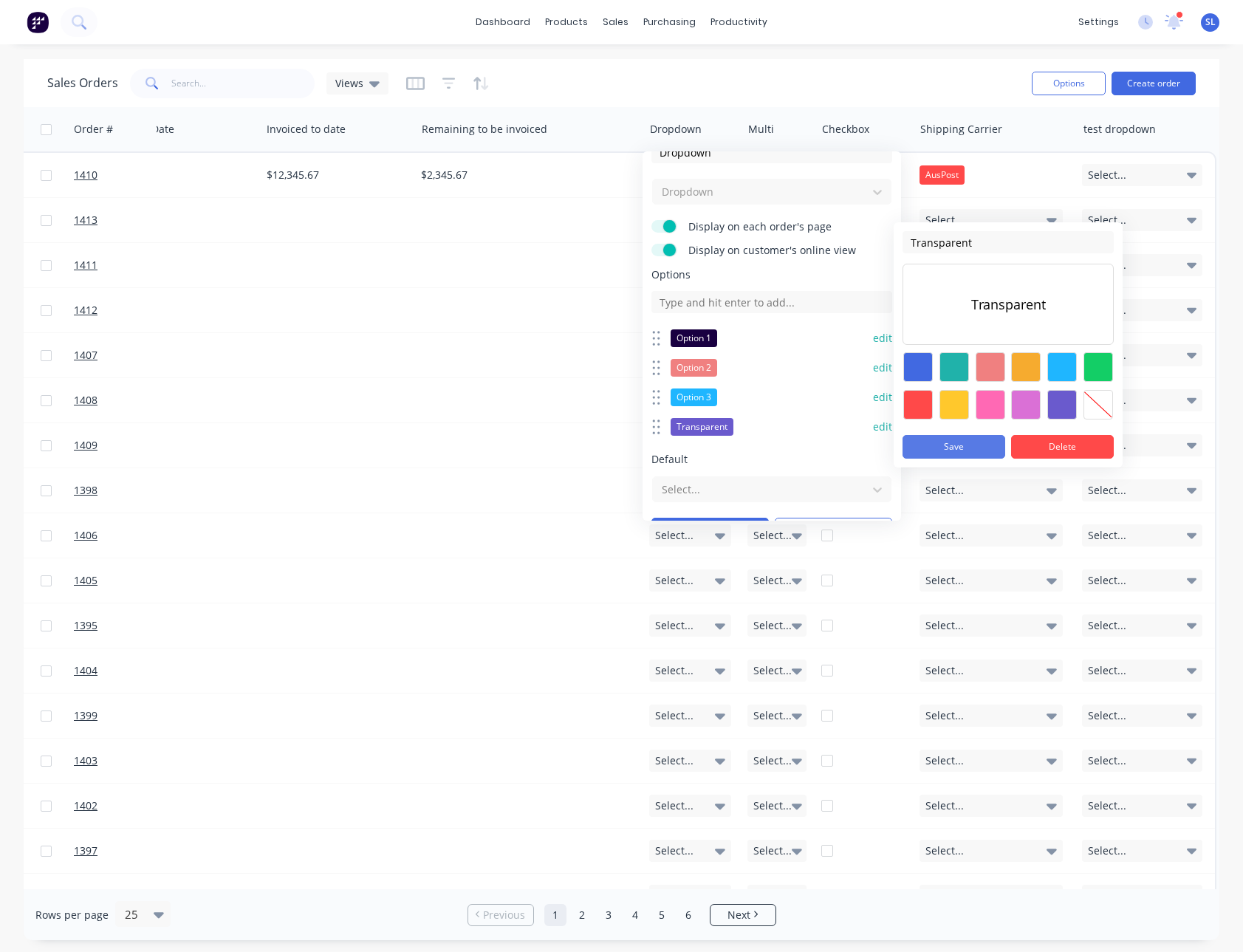
click at [971, 445] on button "Save" at bounding box center [953, 446] width 102 height 24
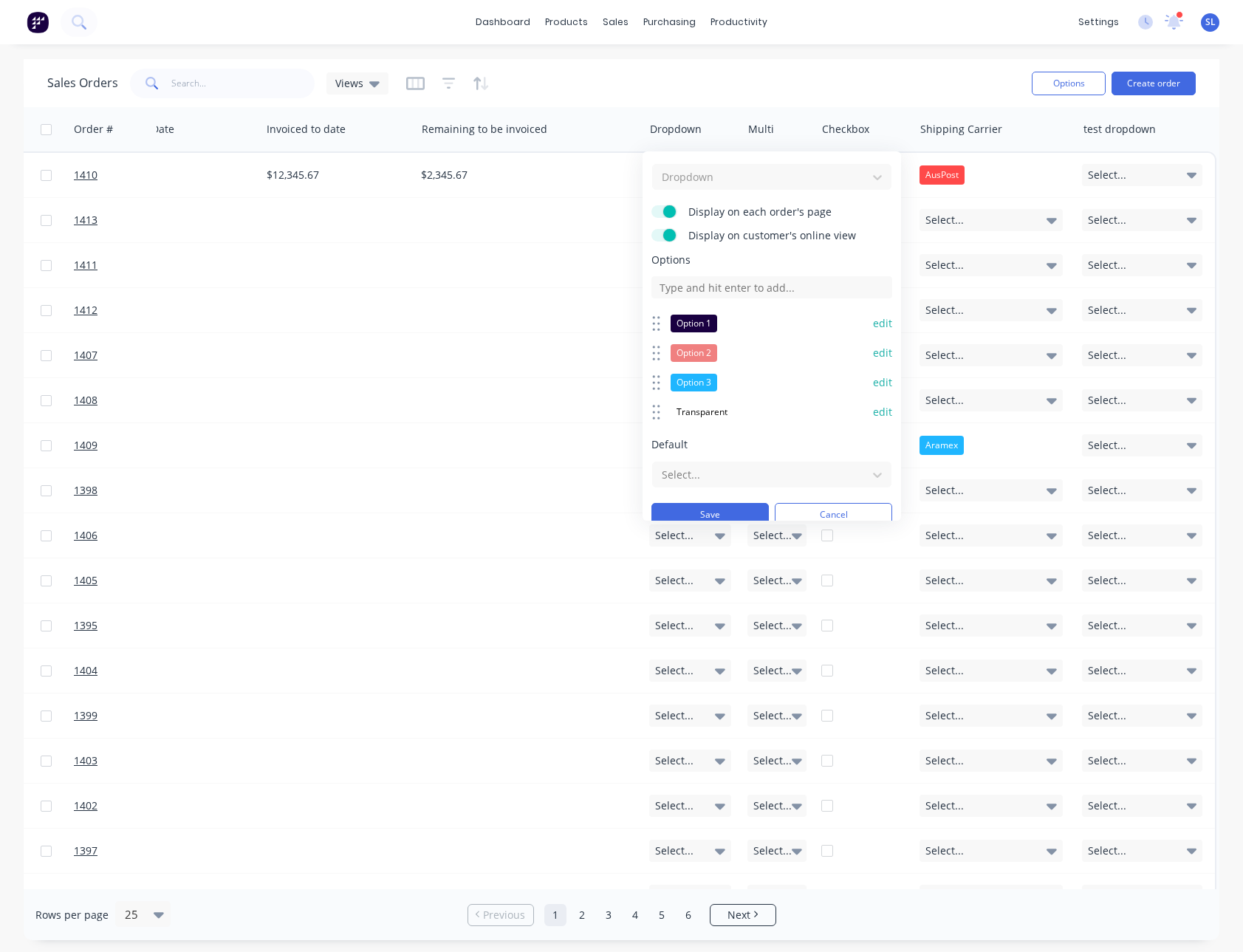
scroll to position [49, 0]
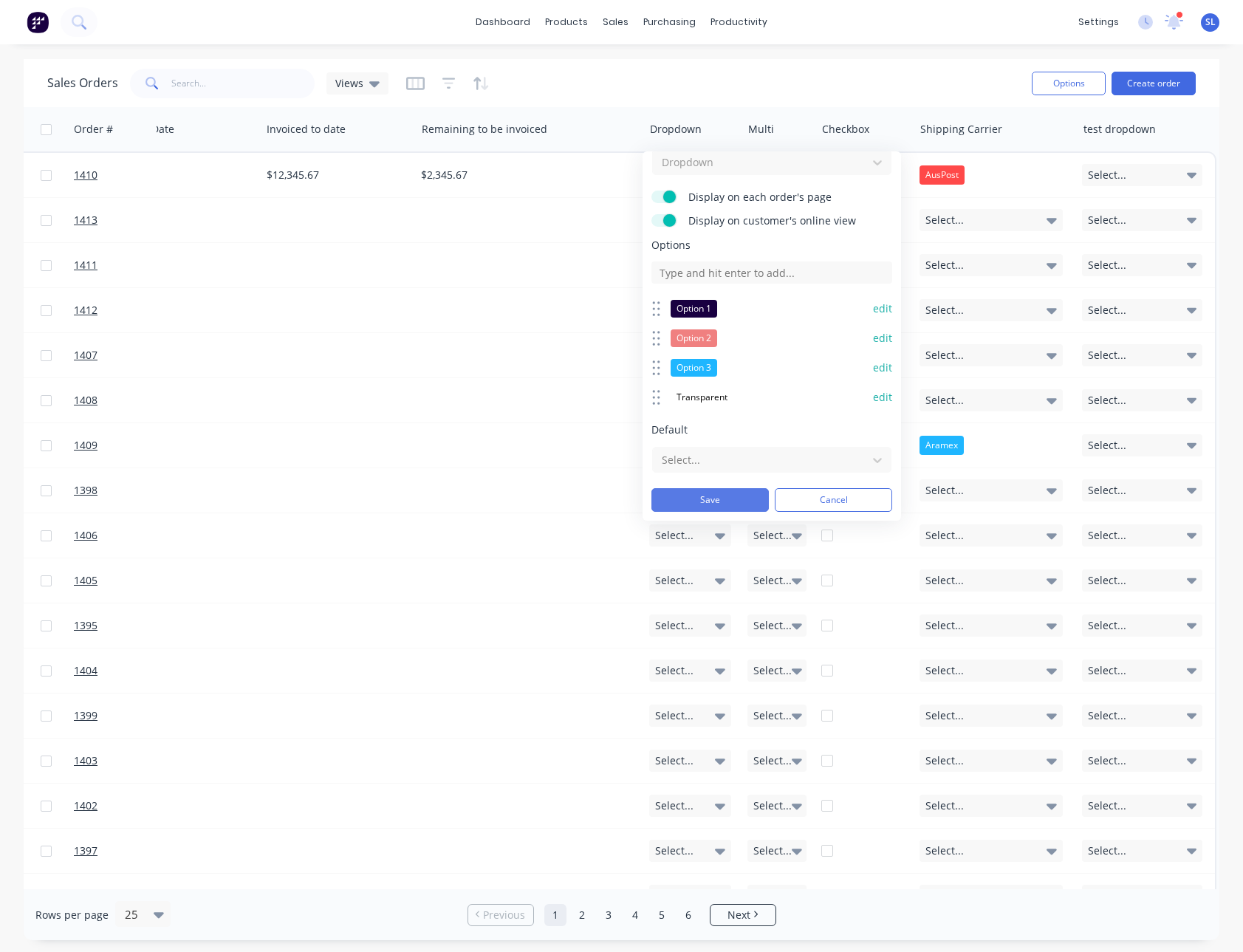
click at [699, 500] on button "Save" at bounding box center [710, 500] width 117 height 24
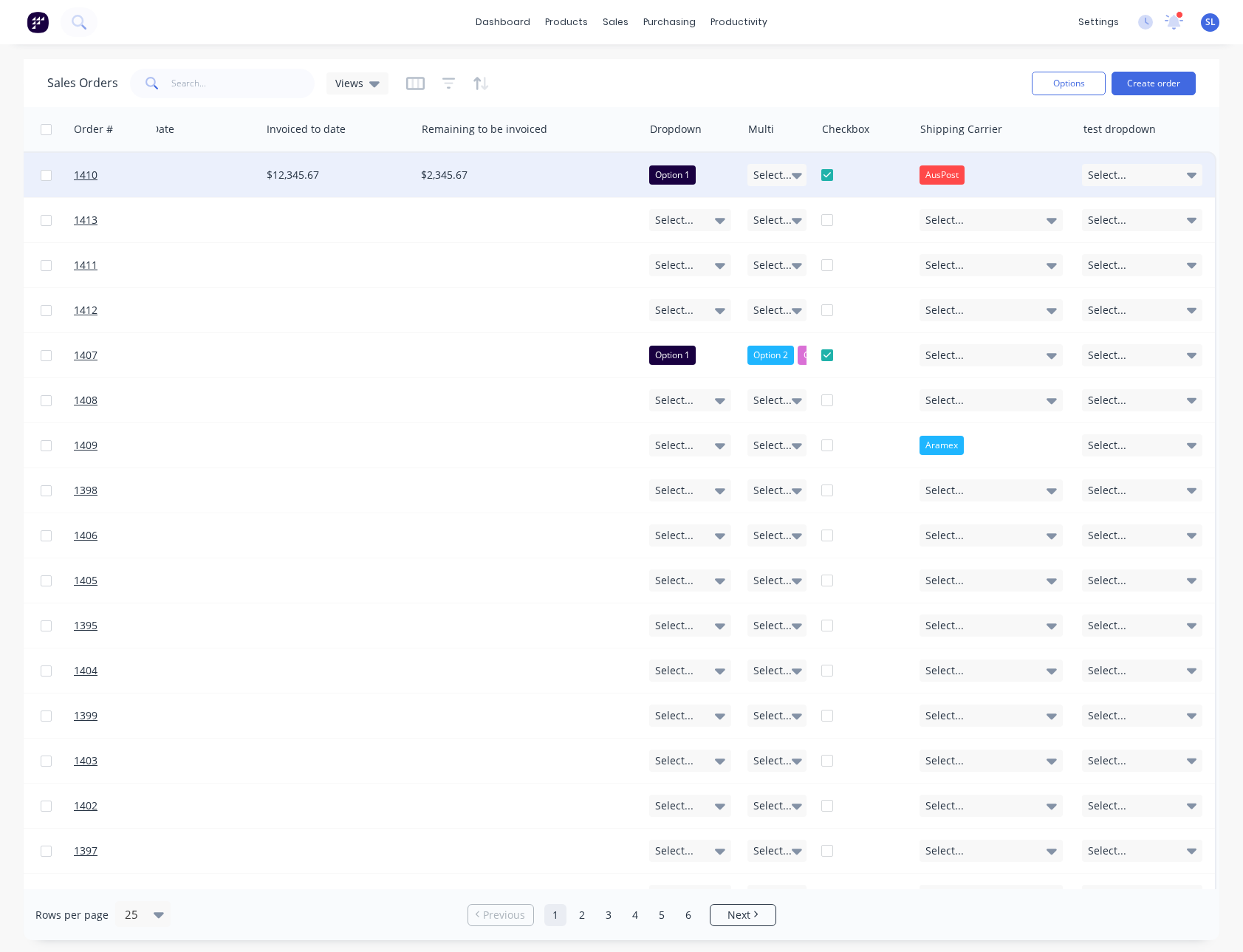
click at [704, 172] on div "Option 1" at bounding box center [691, 175] width 82 height 19
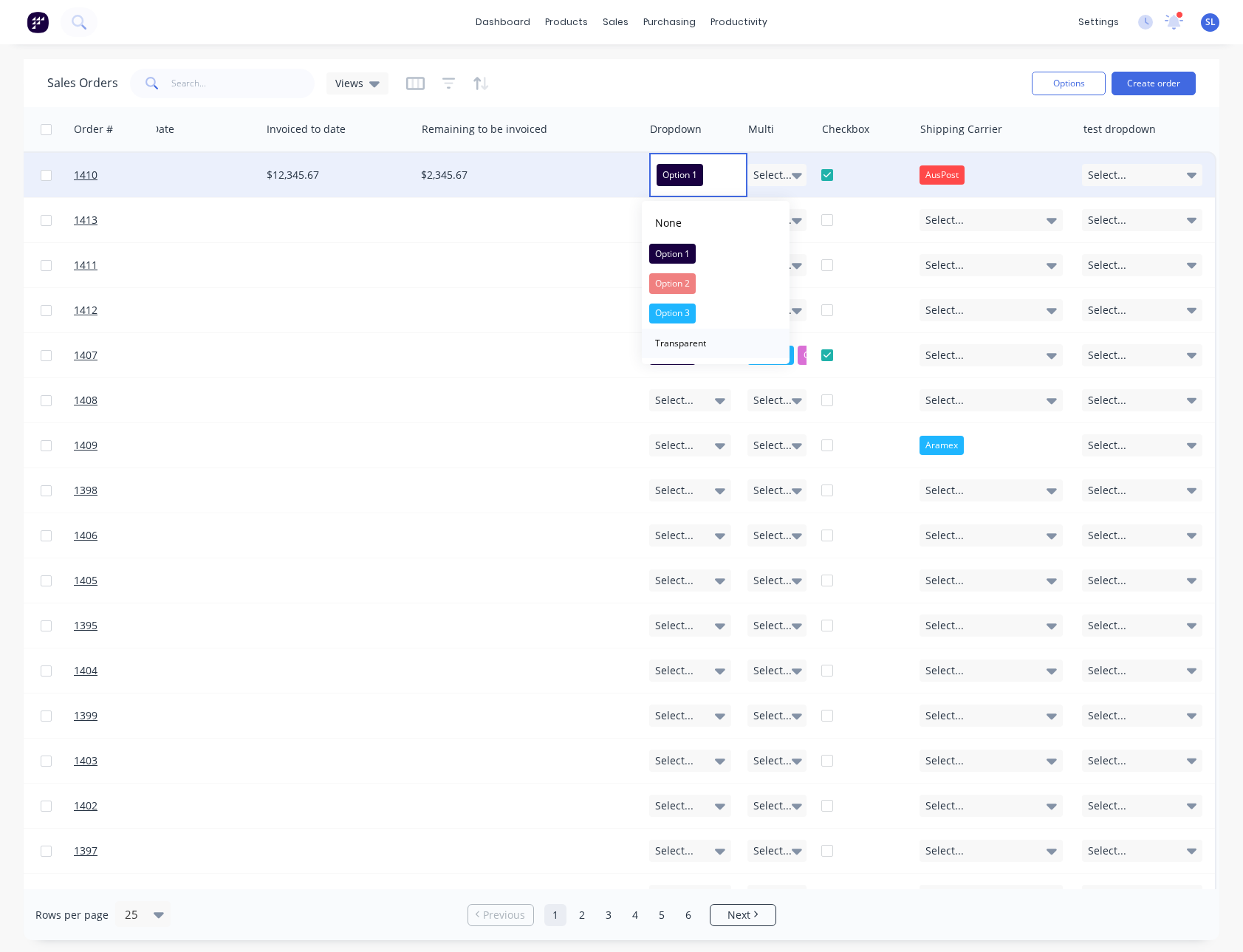
click at [678, 344] on div "Transparent" at bounding box center [681, 344] width 63 height 21
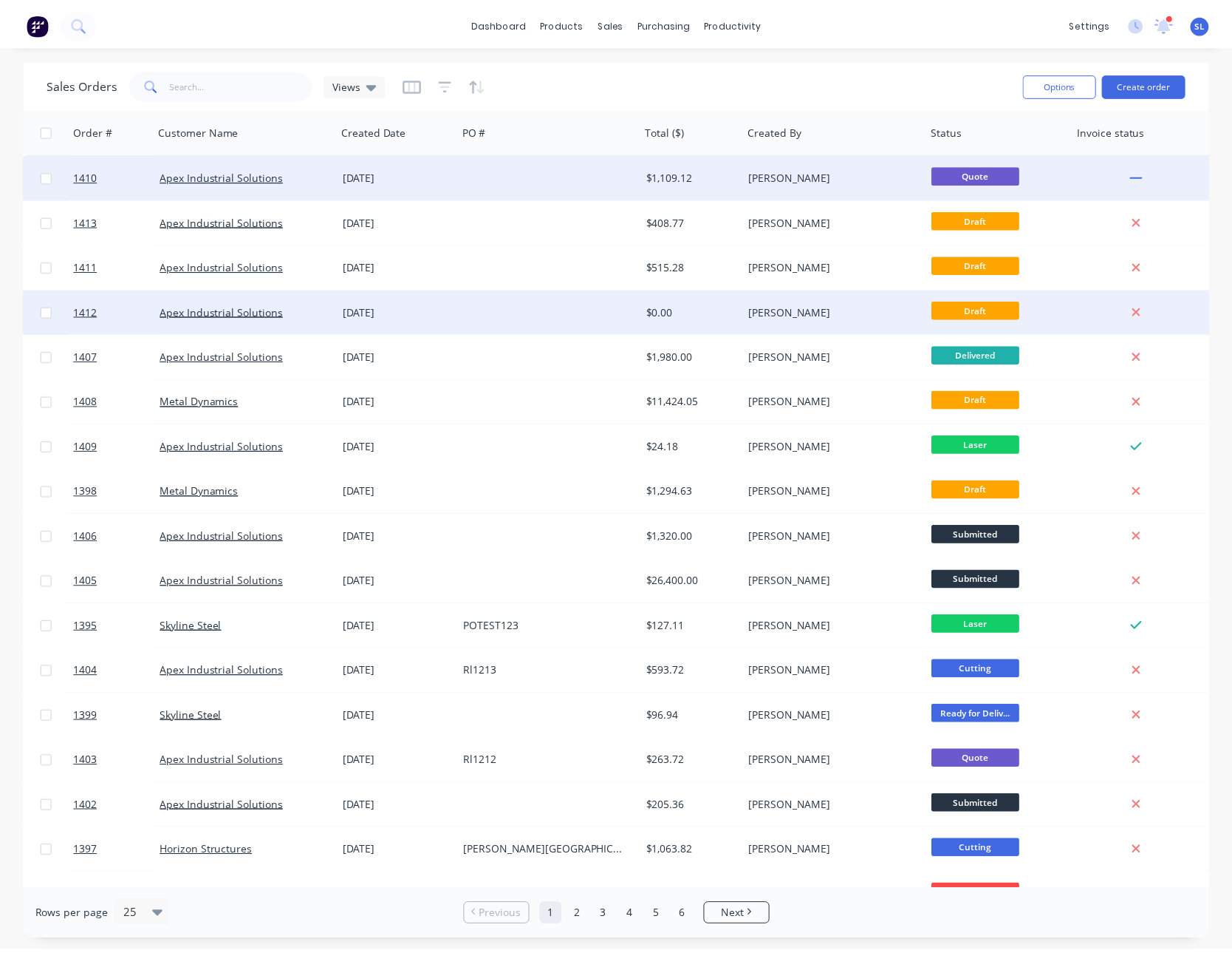
scroll to position [0, 0]
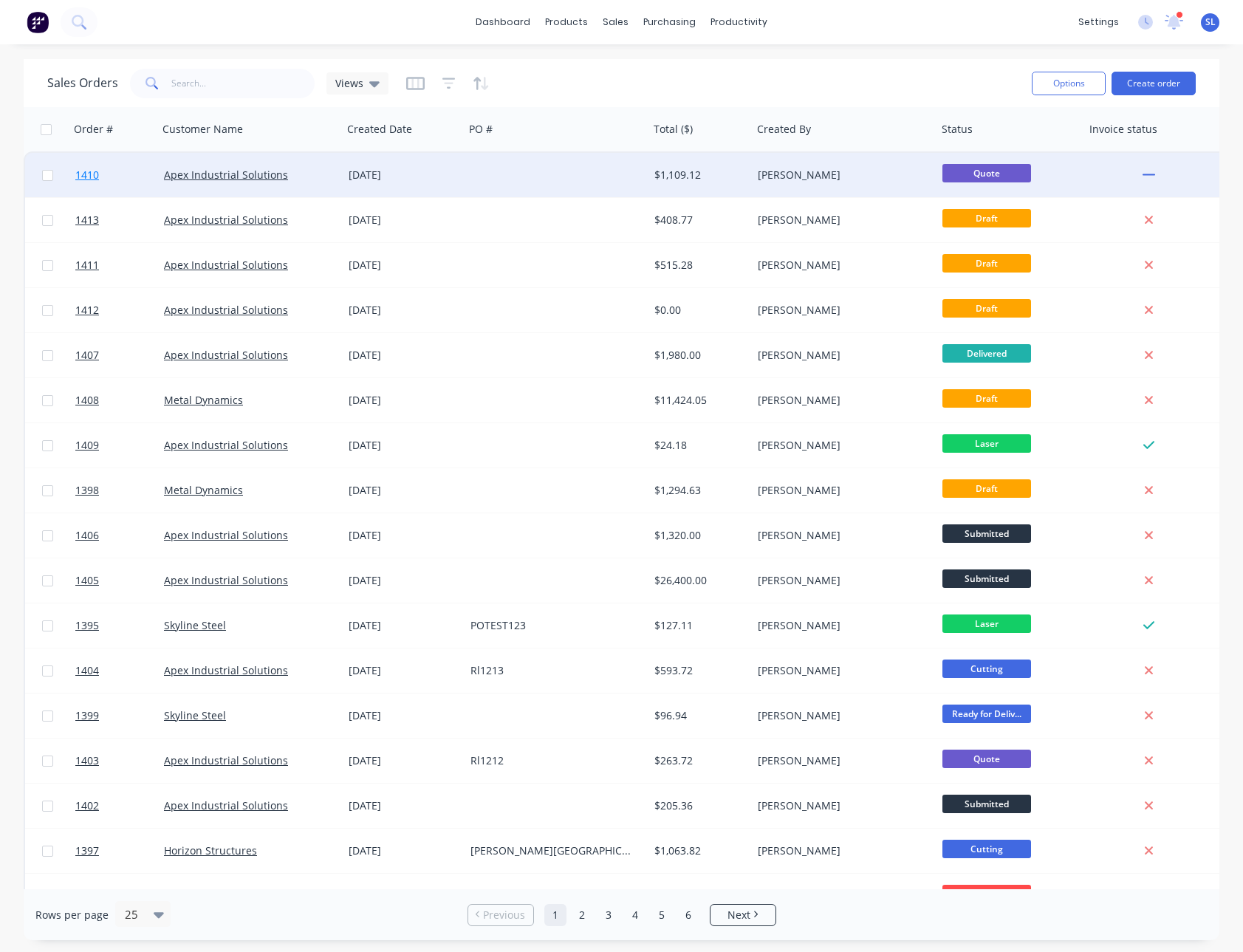
click at [85, 175] on span "1410" at bounding box center [87, 175] width 24 height 15
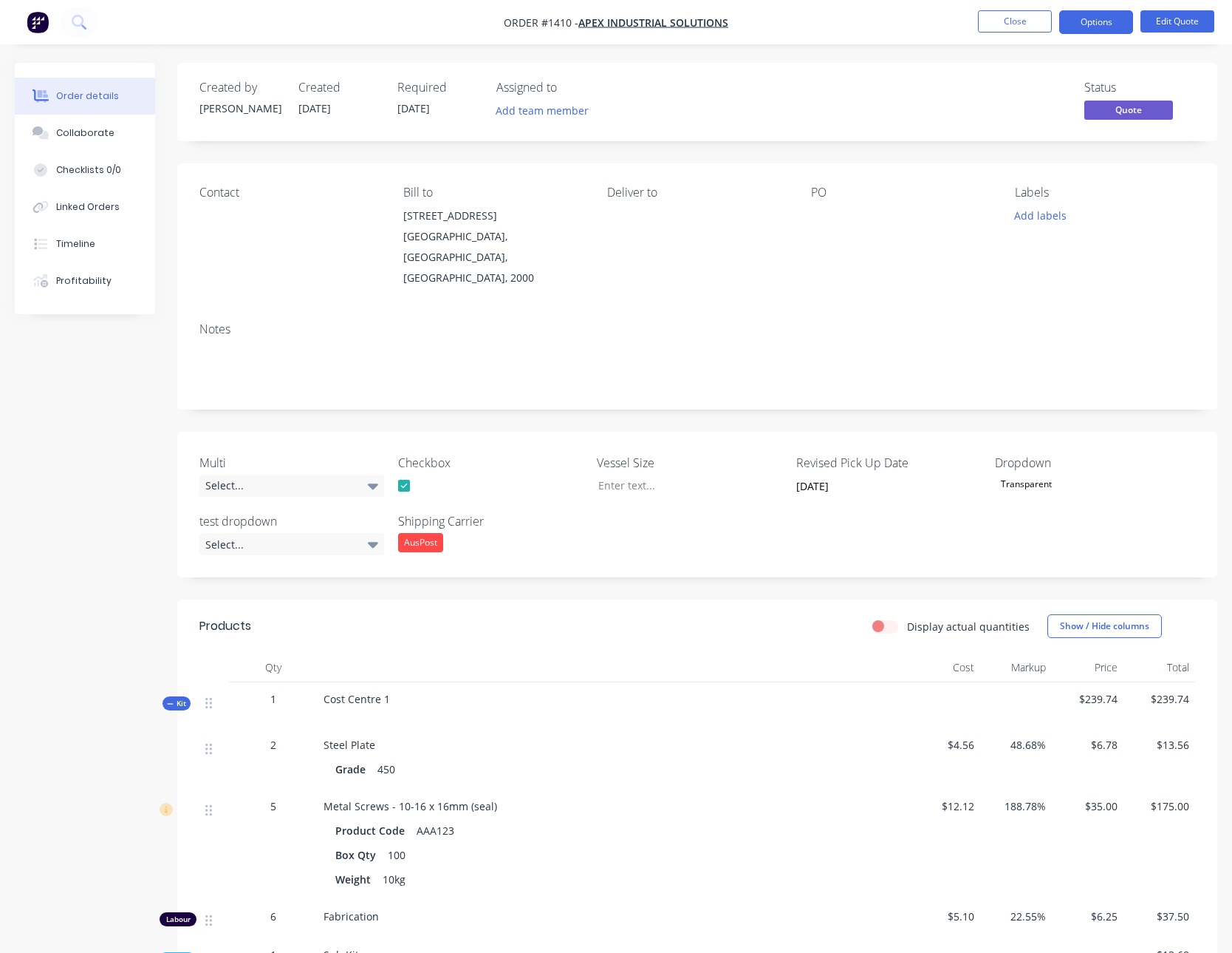
click at [1026, 475] on div "Transparent" at bounding box center [1026, 484] width 63 height 19
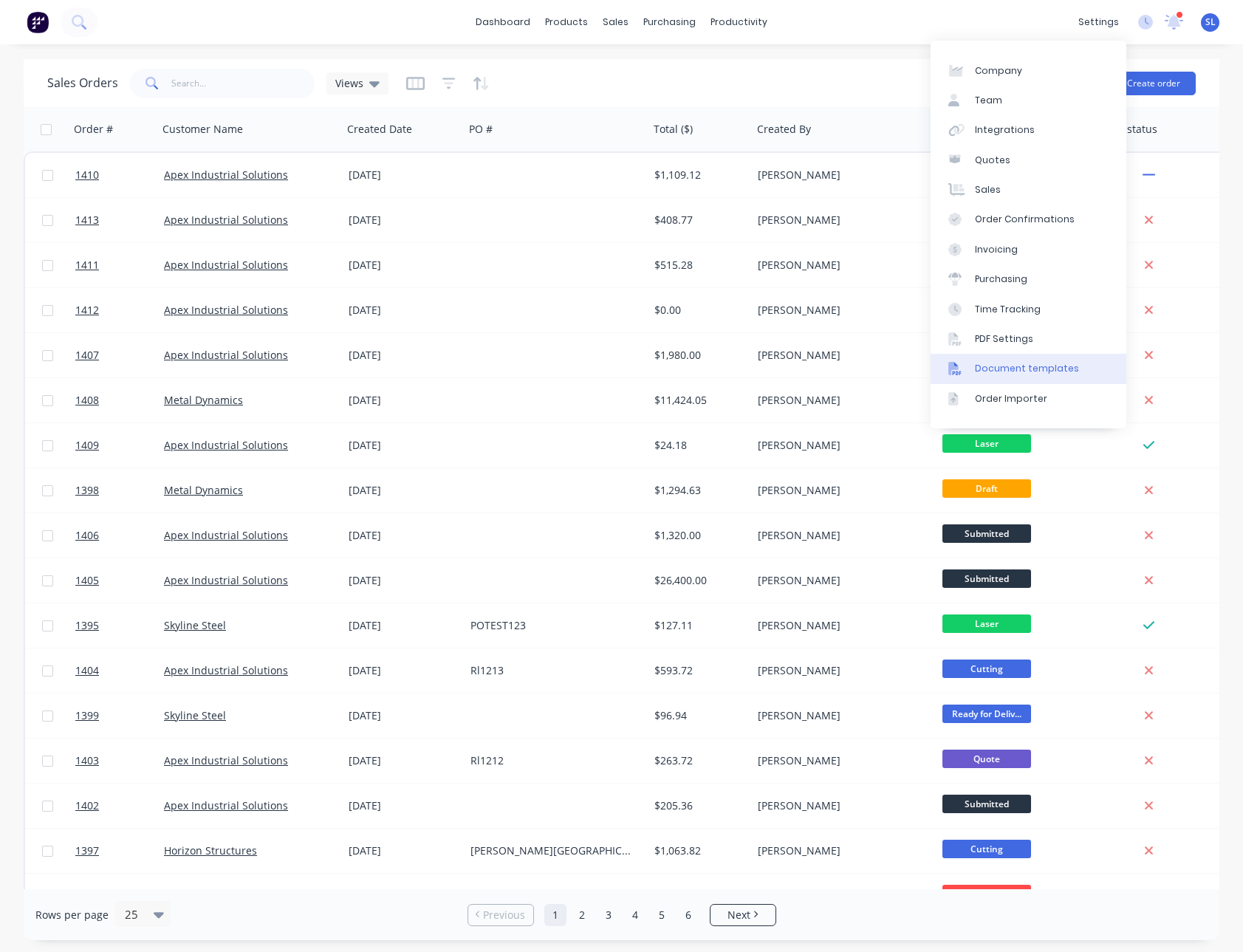
click at [983, 354] on link "Document templates" at bounding box center [1029, 368] width 196 height 30
